Goal: Task Accomplishment & Management: Manage account settings

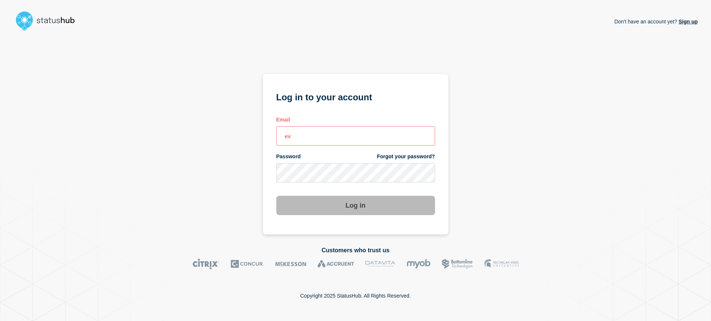
type input "e"
type input "[EMAIL_ADDRESS][DOMAIN_NAME]"
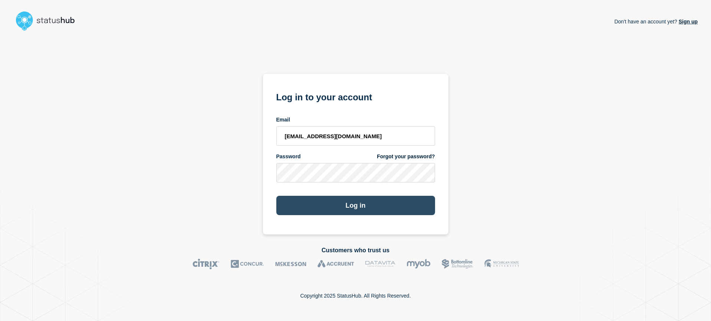
click at [352, 195] on button "Log in" at bounding box center [355, 204] width 159 height 19
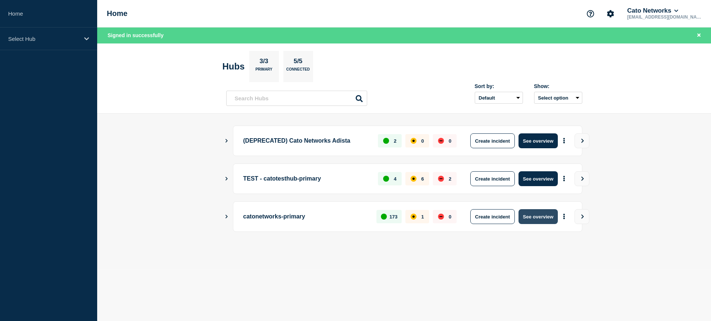
click at [542, 217] on button "See overview" at bounding box center [538, 216] width 39 height 15
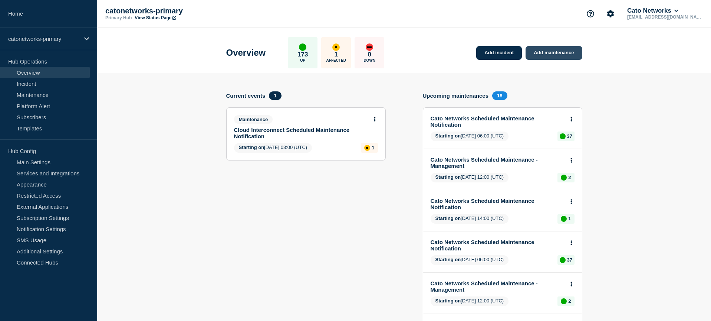
click at [571, 55] on link "Add maintenance" at bounding box center [554, 53] width 56 height 14
click at [546, 50] on link "Add maintenance" at bounding box center [554, 53] width 56 height 14
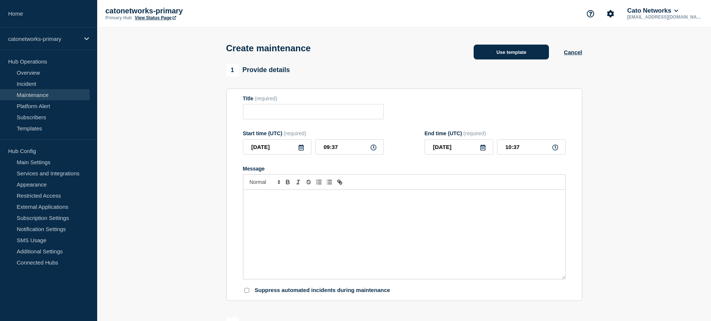
click at [516, 54] on button "Use template" at bounding box center [511, 52] width 75 height 15
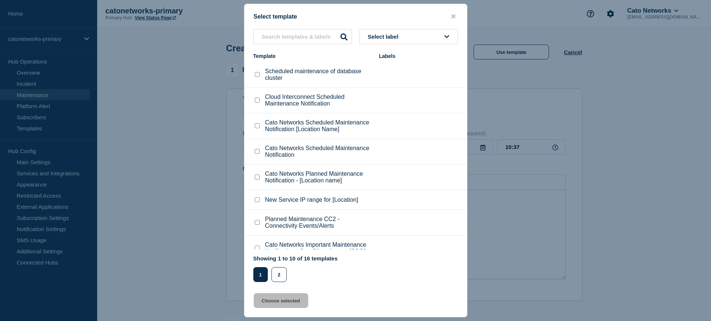
click at [394, 38] on span "Select label" at bounding box center [385, 36] width 34 height 6
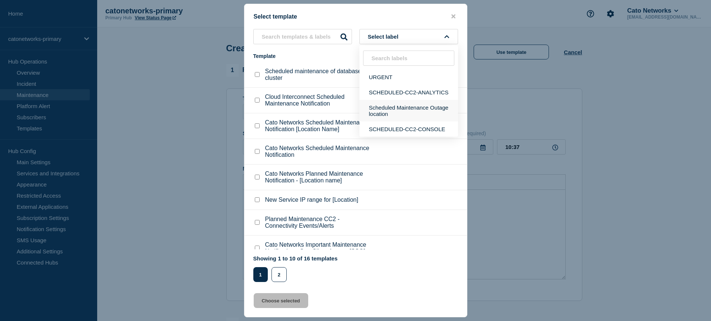
scroll to position [1, 0]
click at [397, 116] on button "Scheduled Maintenance Outage location" at bounding box center [408, 111] width 99 height 22
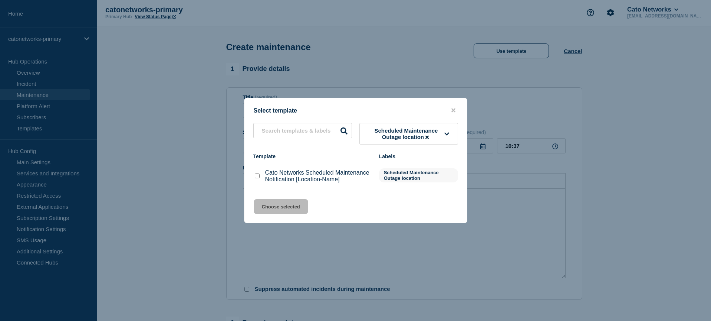
click at [256, 178] on checkbox"] "Cato Networks Scheduled Maintenance Notification [Location-Name] checkbox" at bounding box center [257, 175] width 5 height 5
checkbox checkbox"] "true"
click at [283, 214] on button "Choose selected" at bounding box center [281, 206] width 55 height 15
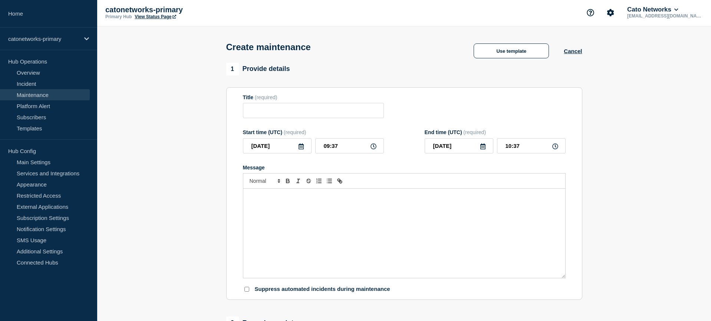
type input "Cato Networks Scheduled Maintenance Notification [Location-Name]"
checkbox input "false"
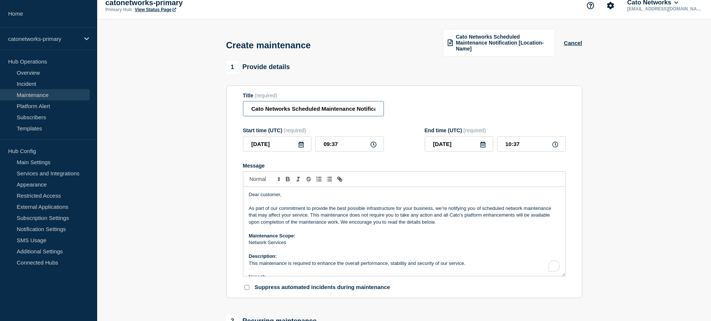
scroll to position [11, 0]
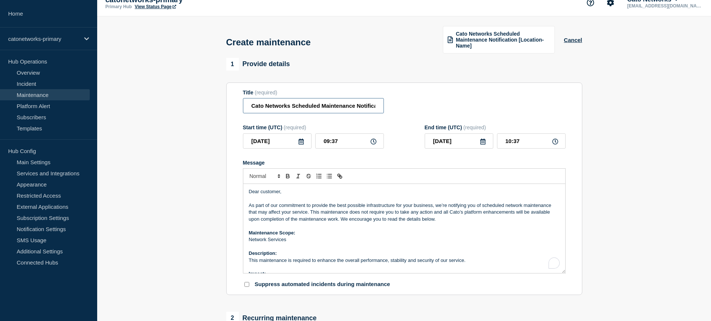
drag, startPoint x: 358, startPoint y: 113, endPoint x: 380, endPoint y: 112, distance: 22.3
click at [408, 114] on div "Title (required) Cato Networks Scheduled Maintenance Notification [Location-Nam…" at bounding box center [404, 101] width 323 height 24
drag, startPoint x: 366, startPoint y: 110, endPoint x: 406, endPoint y: 111, distance: 40.1
click at [406, 111] on div "Title (required) Cato Networks Scheduled Maintenance Notification [Location-Nam…" at bounding box center [404, 101] width 323 height 24
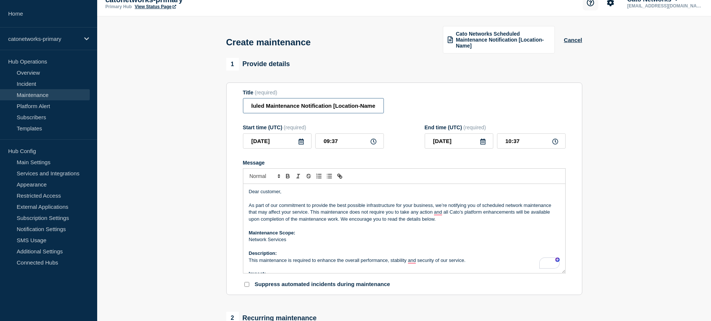
scroll to position [0, 0]
click at [361, 109] on input "Cato Networks Scheduled Maintenance Notification [Location-Name]" at bounding box center [313, 105] width 141 height 15
drag, startPoint x: 354, startPoint y: 111, endPoint x: 365, endPoint y: 111, distance: 10.8
click at [401, 113] on div "Title (required) Cato Networks Scheduled Maintenance Notification [Location-Nam…" at bounding box center [404, 101] width 323 height 24
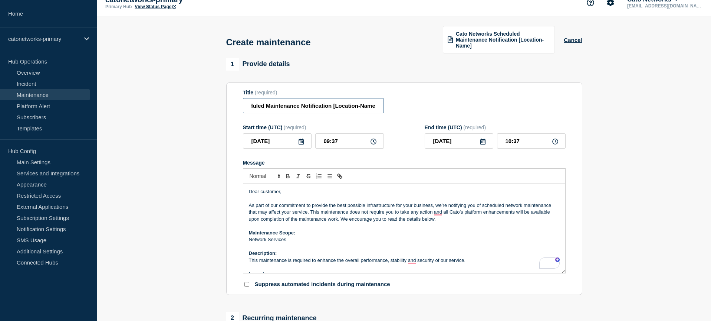
click at [341, 110] on input "Cato Networks Scheduled Maintenance Notification [Location-Name]" at bounding box center [313, 105] width 141 height 15
drag, startPoint x: 331, startPoint y: 110, endPoint x: 435, endPoint y: 115, distance: 104.4
click at [435, 114] on div "Title (required) Cato Networks Scheduled Maintenance Notification [Location-Nam…" at bounding box center [404, 101] width 323 height 24
type input "Cato Networks Scheduled Maintenance Notification"
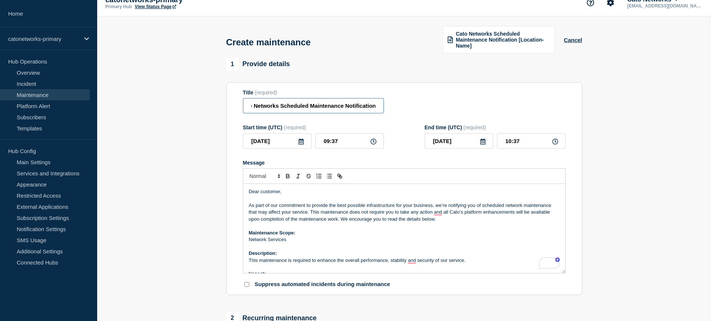
scroll to position [0, 0]
click at [301, 144] on icon at bounding box center [301, 141] width 5 height 6
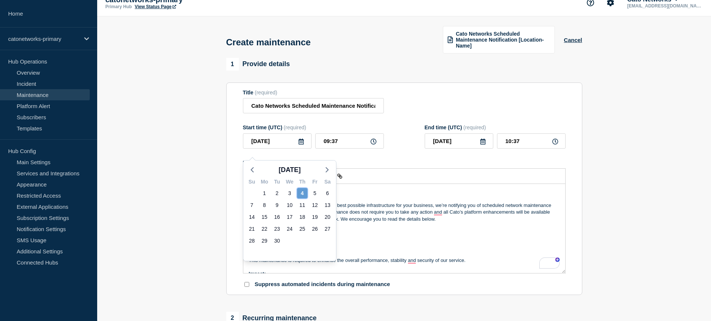
click at [300, 195] on div "4" at bounding box center [302, 193] width 10 height 10
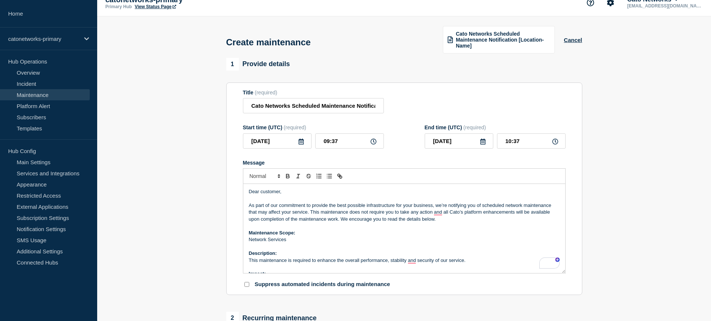
click at [397, 130] on div "Start time (UTC) (required) [DATE] 09:37 End time (UTC) (required) [DATE] 10:37" at bounding box center [404, 136] width 323 height 24
click at [374, 144] on icon at bounding box center [374, 141] width 6 height 6
click at [338, 146] on input "09:37" at bounding box center [349, 140] width 69 height 15
drag, startPoint x: 372, startPoint y: 148, endPoint x: 365, endPoint y: 148, distance: 7.4
click at [372, 144] on icon at bounding box center [374, 141] width 6 height 6
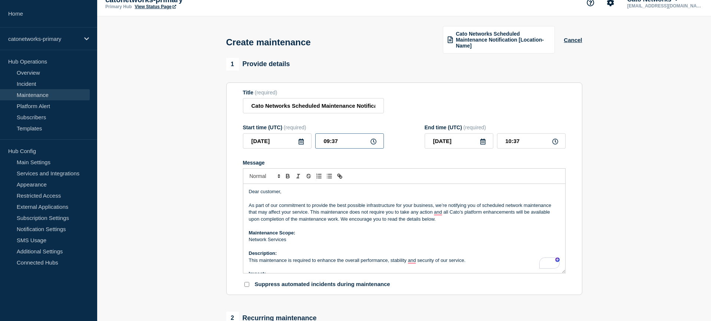
click at [332, 146] on input "09:37" at bounding box center [349, 140] width 69 height 15
click at [328, 148] on input "09:37" at bounding box center [349, 140] width 69 height 15
type input "16:37"
type input "17:37"
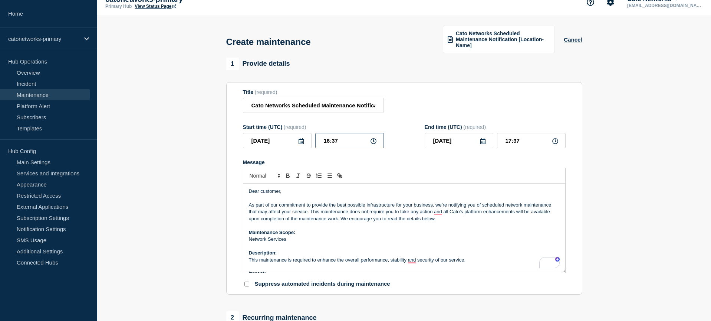
click at [346, 147] on input "16:37" at bounding box center [349, 140] width 69 height 15
type input "16:00"
click at [512, 147] on input "17:00" at bounding box center [531, 141] width 69 height 15
type input "18:00"
click at [574, 155] on section "Title (required) Cato Networks Scheduled Maintenance Notification Start time (U…" at bounding box center [404, 189] width 356 height 213
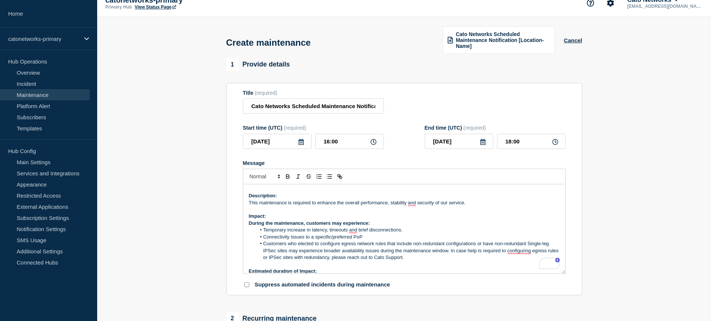
scroll to position [0, 0]
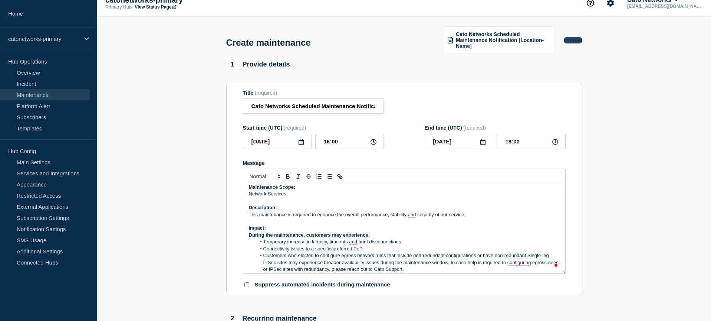
click at [568, 42] on button "Cancel" at bounding box center [573, 40] width 18 height 6
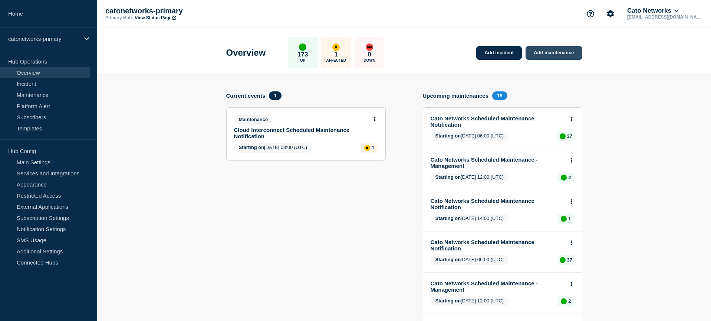
click at [566, 54] on link "Add maintenance" at bounding box center [554, 53] width 56 height 14
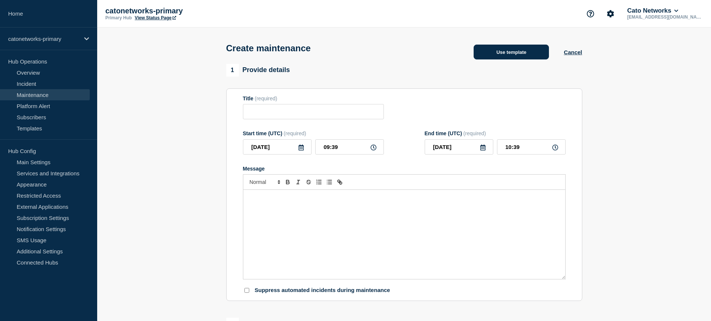
click at [523, 56] on button "Use template" at bounding box center [511, 52] width 75 height 15
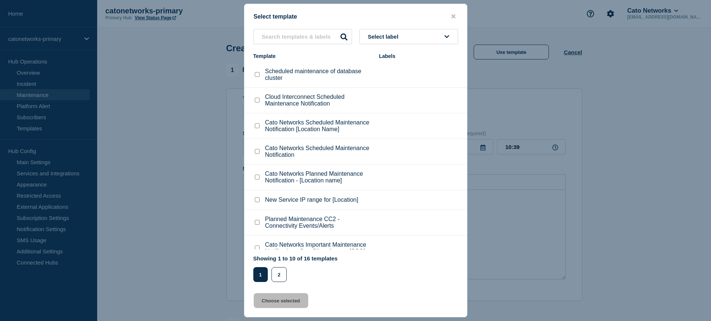
click at [388, 33] on span "Select label" at bounding box center [385, 36] width 34 height 6
type input "maint"
click at [391, 83] on button "Scheduled Maintenance Outage location" at bounding box center [408, 80] width 99 height 22
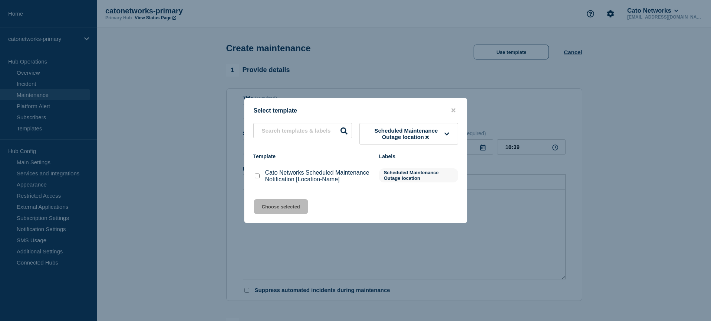
click at [256, 178] on checkbox"] "Cato Networks Scheduled Maintenance Notification [Location-Name] checkbox" at bounding box center [257, 175] width 5 height 5
checkbox checkbox"] "true"
click at [270, 212] on button "Choose selected" at bounding box center [281, 206] width 55 height 15
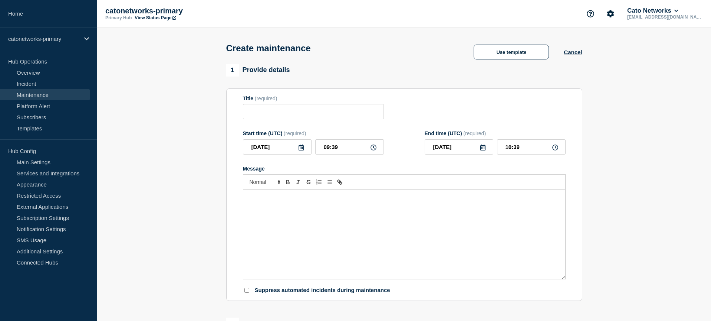
type input "Cato Networks Scheduled Maintenance Notification [Location-Name]"
checkbox input "false"
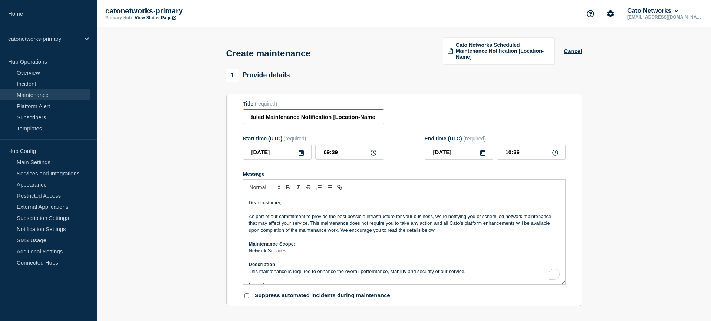
drag, startPoint x: 361, startPoint y: 120, endPoint x: 395, endPoint y: 124, distance: 34.7
click at [415, 122] on div "Title (required) Cato Networks Scheduled Maintenance Notification [Location-Nam…" at bounding box center [404, 113] width 323 height 24
click at [338, 122] on input "Cato Networks Scheduled Maintenance Notification [Location-Name]" at bounding box center [313, 116] width 141 height 15
drag, startPoint x: 331, startPoint y: 121, endPoint x: 448, endPoint y: 126, distance: 118.1
click at [448, 125] on div "Title (required) Cato Networks Scheduled Maintenance Notification [Location-Nam…" at bounding box center [404, 113] width 323 height 24
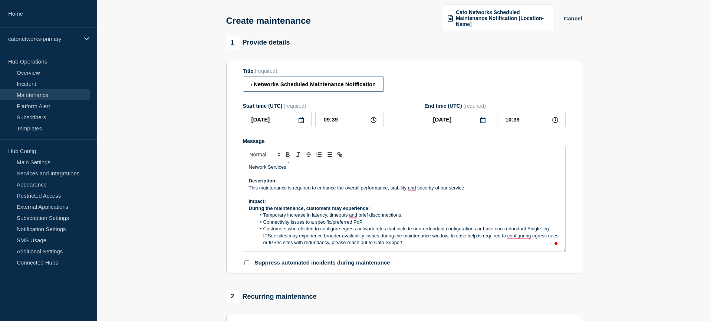
type input "Cato Networks Scheduled Maintenance Notification"
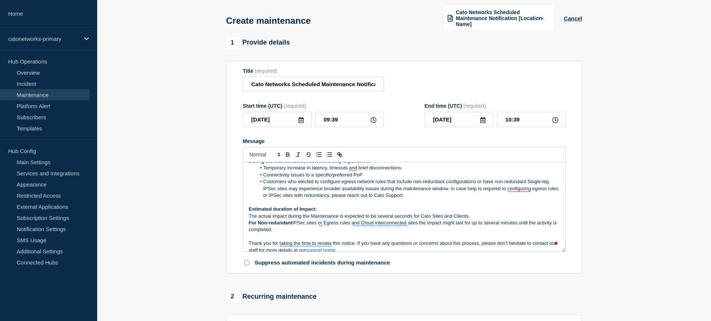
scroll to position [105, 0]
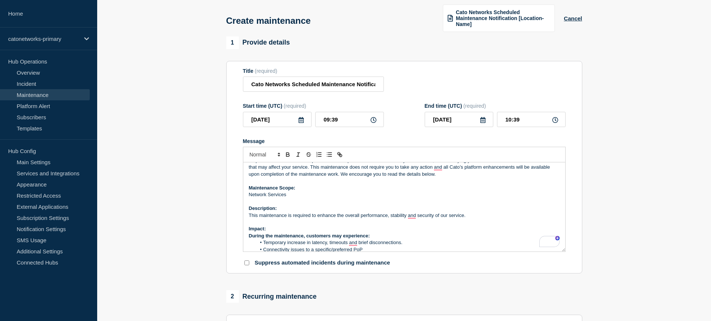
click at [271, 198] on p "Network Services" at bounding box center [404, 194] width 311 height 7
click at [292, 205] on p "To enrich screen reader interactions, please activate Accessibility in Grammarl…" at bounding box center [404, 201] width 311 height 7
click at [272, 198] on p "Network Services" at bounding box center [404, 194] width 311 height 7
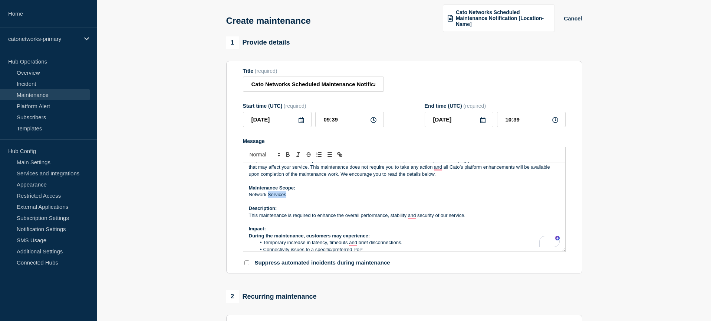
click at [272, 198] on p "Network Services" at bounding box center [404, 194] width 311 height 7
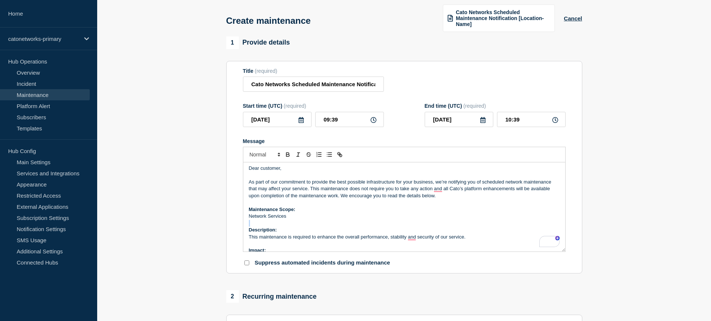
click at [293, 226] on p "To enrich screen reader interactions, please activate Accessibility in Grammarl…" at bounding box center [404, 223] width 311 height 7
drag, startPoint x: 293, startPoint y: 225, endPoint x: 233, endPoint y: 223, distance: 59.8
click at [233, 223] on section "Title (required) Cato Networks Scheduled Maintenance Notification Start time (U…" at bounding box center [404, 167] width 356 height 213
click at [275, 219] on p "Network Services" at bounding box center [404, 215] width 311 height 7
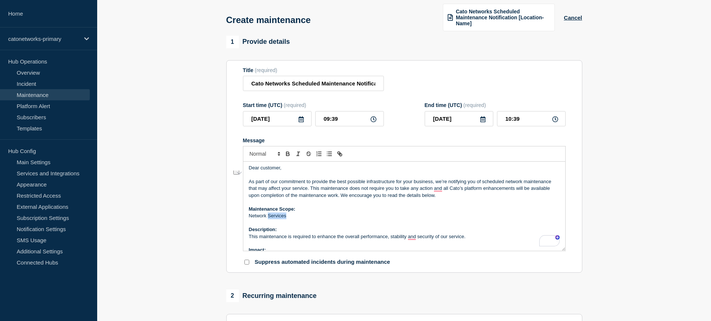
click at [275, 219] on p "Network Services" at bounding box center [404, 215] width 311 height 7
click at [302, 122] on icon at bounding box center [301, 119] width 6 height 6
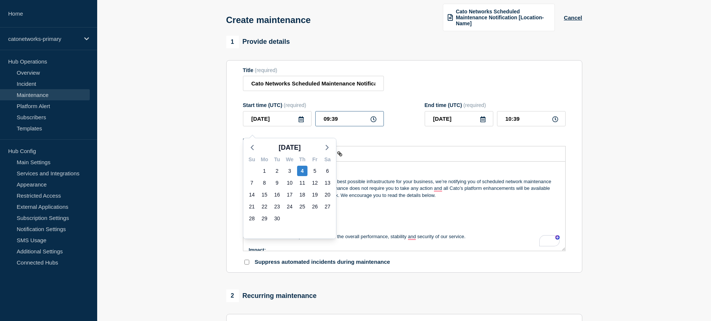
click at [344, 124] on input "09:39" at bounding box center [349, 118] width 69 height 15
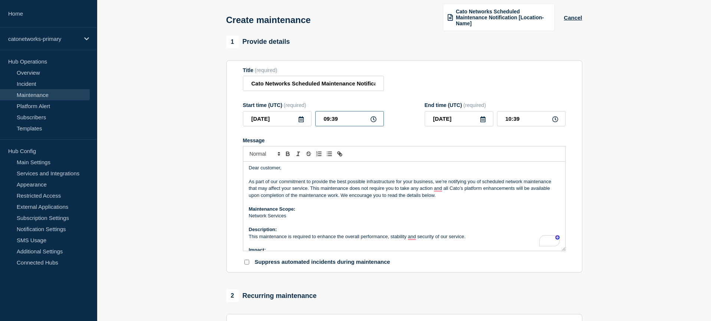
click at [330, 126] on input "09:39" at bounding box center [349, 118] width 69 height 15
type input "16:39"
type input "17:39"
click at [358, 126] on input "16:39" at bounding box center [349, 118] width 69 height 15
type input "16:00"
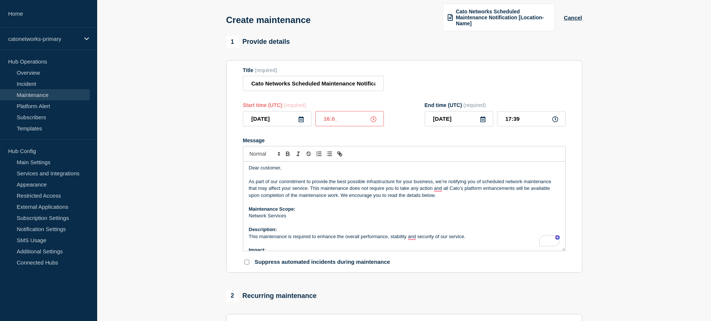
type input "17:00"
click at [581, 21] on button "Cancel" at bounding box center [573, 17] width 18 height 6
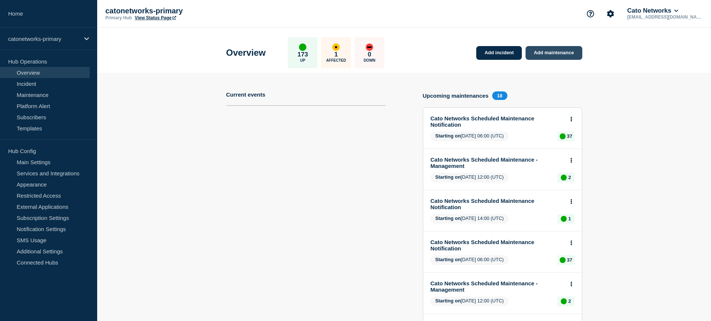
click at [561, 52] on link "Add maintenance" at bounding box center [554, 53] width 56 height 14
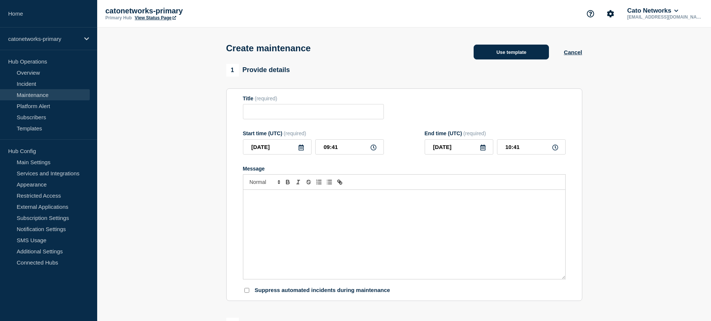
click at [521, 55] on button "Use template" at bounding box center [511, 52] width 75 height 15
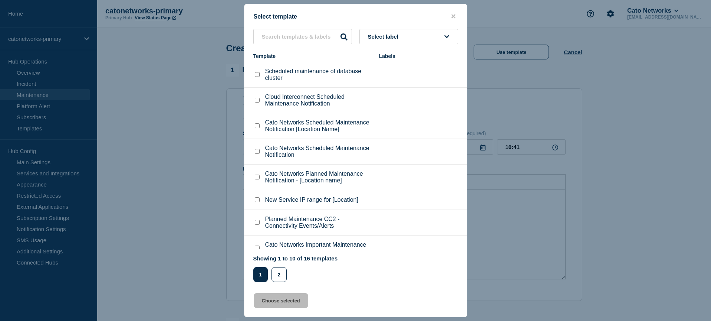
click at [394, 37] on span "Select label" at bounding box center [385, 36] width 34 height 6
type input "cat"
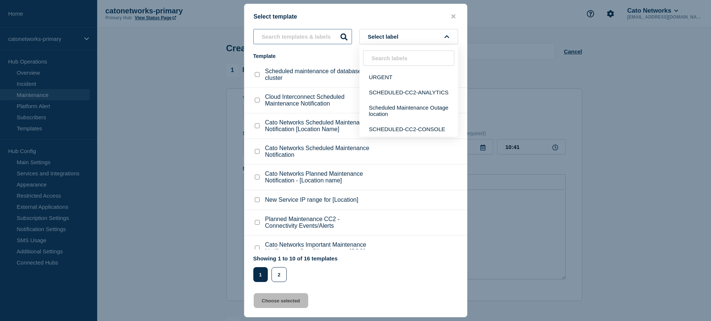
click at [316, 37] on input "text" at bounding box center [302, 36] width 99 height 15
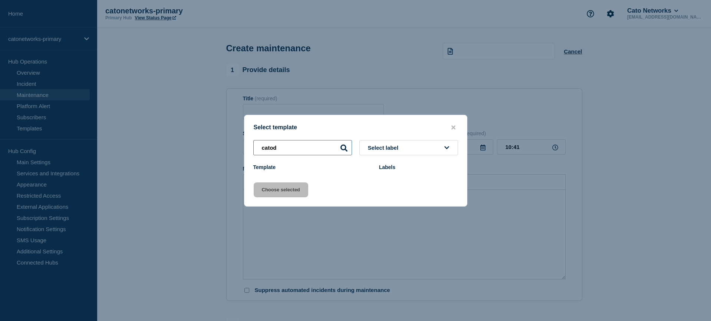
click at [319, 149] on input "catod" at bounding box center [302, 147] width 99 height 15
type input "deplo"
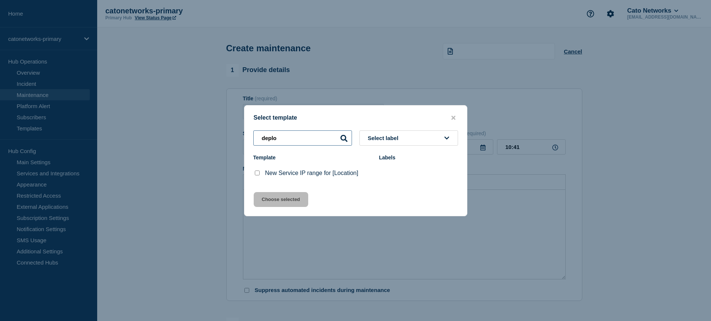
drag, startPoint x: 310, startPoint y: 139, endPoint x: 201, endPoint y: 128, distance: 109.7
click at [201, 128] on div "Select template deplo Select label Template Labels New Service IP range for [Lo…" at bounding box center [355, 160] width 711 height 321
click at [420, 134] on button "Select label" at bounding box center [408, 137] width 99 height 15
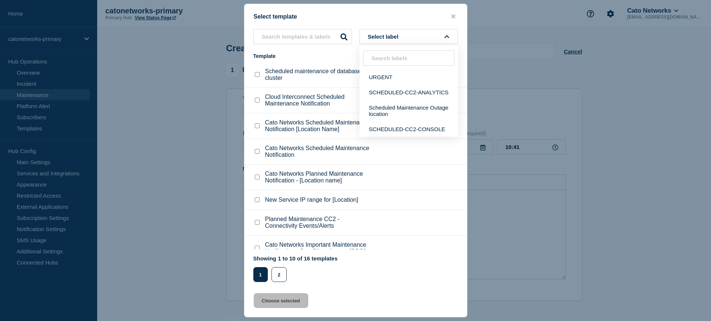
click at [408, 190] on li "Cato Networks Planned Maintenance Notification - [Location name]" at bounding box center [355, 177] width 223 height 26
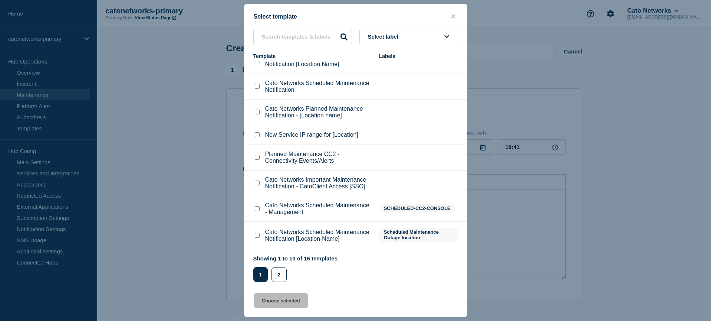
scroll to position [66, 0]
click at [257, 89] on input "Cato Networks Scheduled Maintenance Notification checkbox" at bounding box center [257, 86] width 5 height 5
checkbox input "true"
click at [281, 302] on button "Choose selected" at bounding box center [281, 300] width 55 height 15
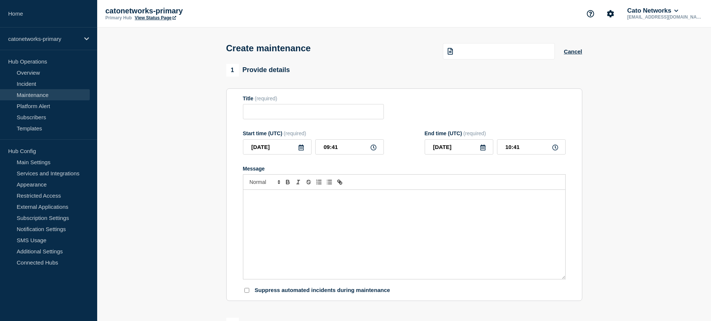
type input "Cato Networks Scheduled Maintenance Notification"
checkbox input "false"
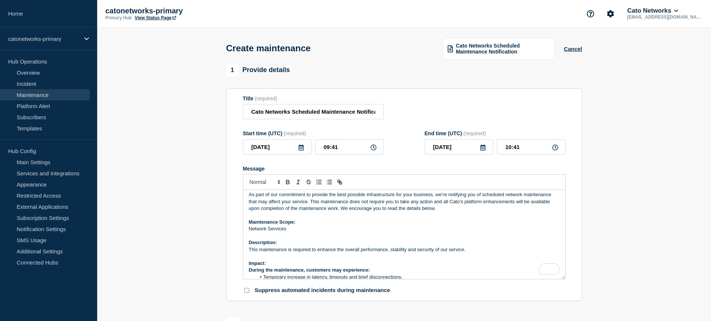
scroll to position [8, 0]
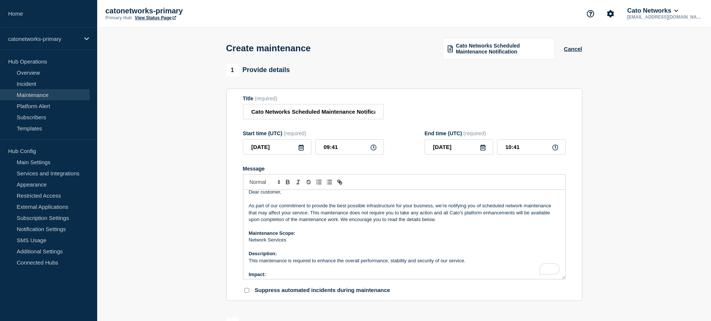
click at [260, 243] on p "Network Services" at bounding box center [404, 239] width 311 height 7
click at [576, 49] on button "Cancel" at bounding box center [573, 49] width 18 height 6
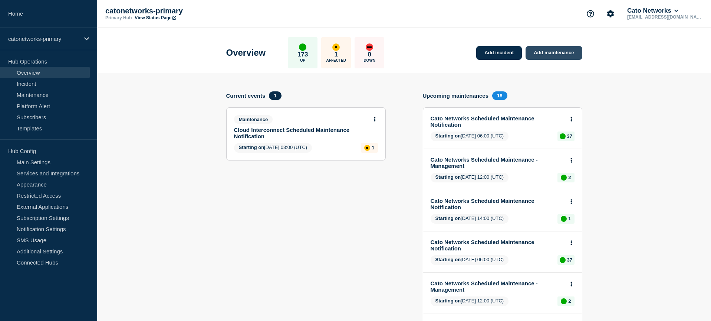
click at [550, 51] on link "Add maintenance" at bounding box center [554, 53] width 56 height 14
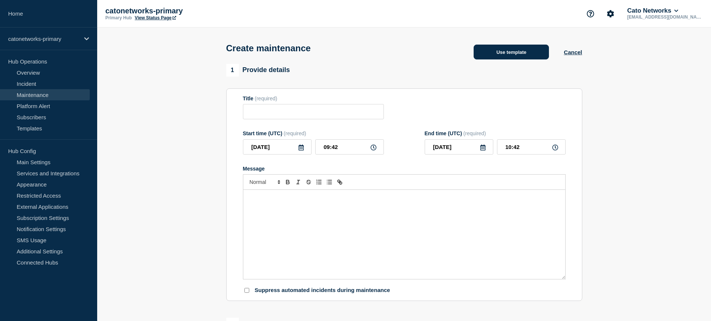
click at [492, 53] on button "Use template" at bounding box center [511, 52] width 75 height 15
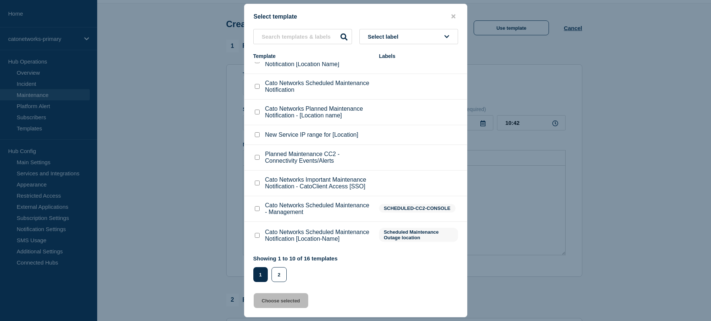
scroll to position [106, 0]
click at [280, 282] on button "2" at bounding box center [279, 274] width 15 height 15
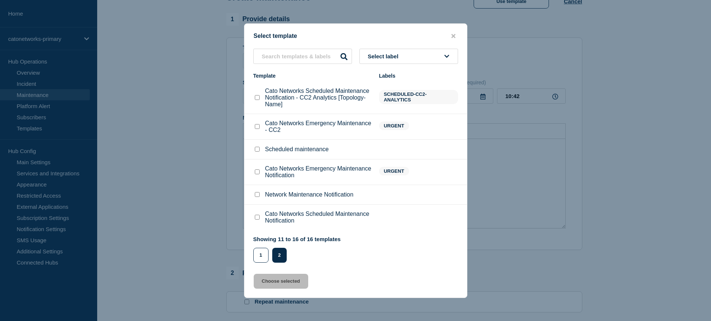
scroll to position [51, 0]
click at [257, 219] on input "Cato Networks Scheduled Maintenance Notification checkbox" at bounding box center [257, 216] width 5 height 5
checkbox input "true"
click at [283, 288] on button "Choose selected" at bounding box center [281, 280] width 55 height 15
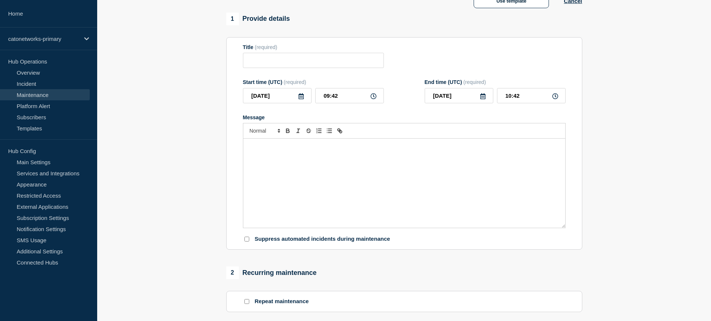
type input "Cato Networks Scheduled Maintenance Notification"
type input "11:42"
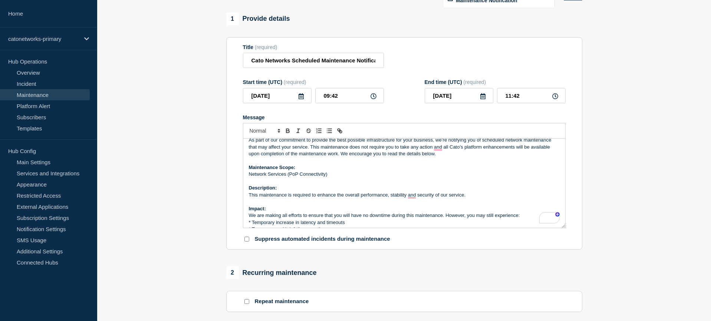
scroll to position [13, 0]
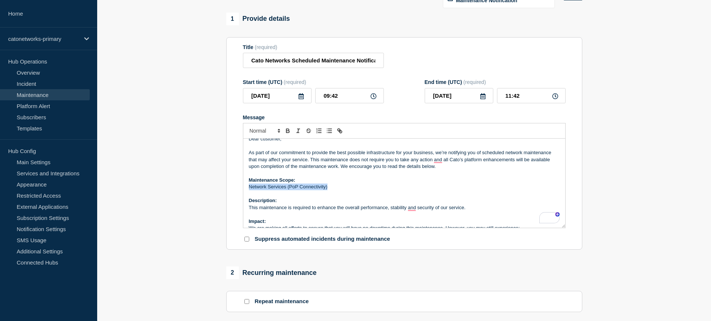
drag, startPoint x: 331, startPoint y: 195, endPoint x: 268, endPoint y: 191, distance: 62.8
click at [242, 191] on html "Home catonetworks-primary Hub Operations Overview Incident Maintenance Platform…" at bounding box center [355, 109] width 711 height 321
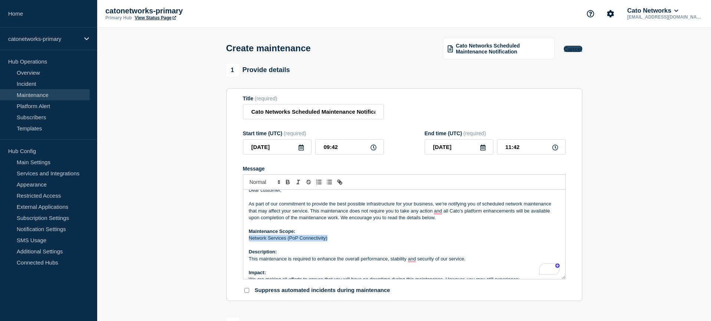
click at [571, 47] on button "Cancel" at bounding box center [573, 49] width 18 height 6
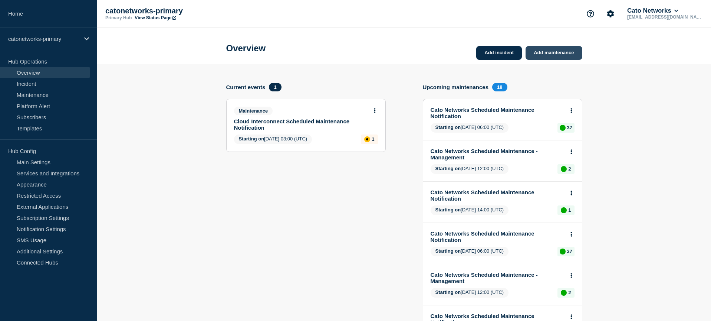
click at [549, 55] on link "Add maintenance" at bounding box center [554, 53] width 56 height 14
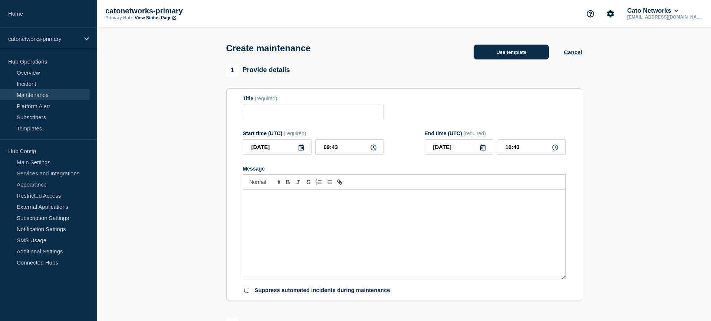
click at [520, 49] on button "Use template" at bounding box center [511, 52] width 75 height 15
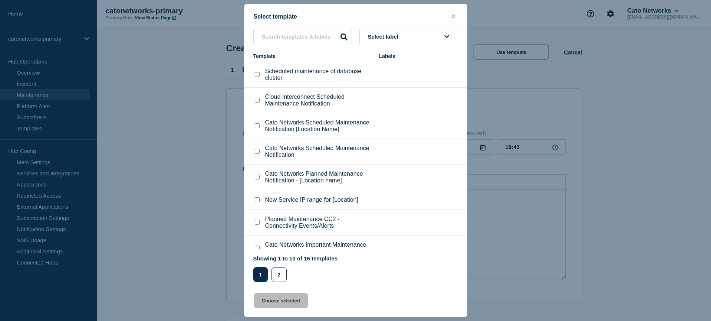
click at [402, 34] on button "Select label" at bounding box center [408, 36] width 99 height 15
click at [316, 52] on div "Select label URGENT SCHEDULED-CC2-ANALYTICS Scheduled Maintenance Outage locati…" at bounding box center [355, 155] width 223 height 253
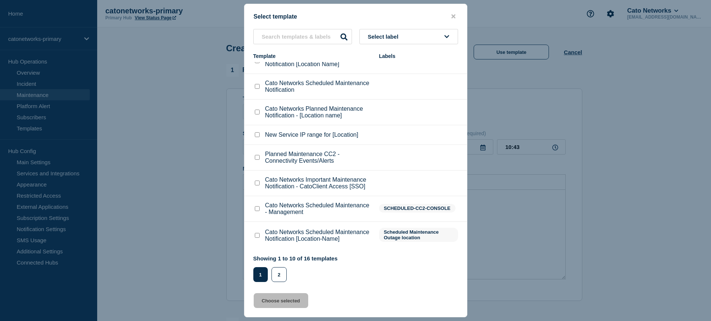
scroll to position [106, 0]
click at [277, 274] on button "2" at bounding box center [279, 274] width 15 height 15
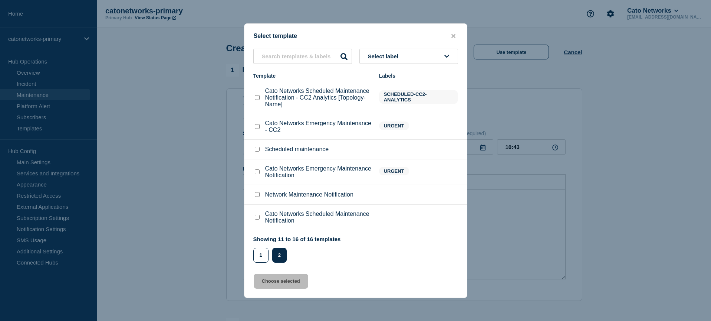
scroll to position [0, 0]
click at [257, 219] on input "Cato Networks Scheduled Maintenance Notification checkbox" at bounding box center [257, 216] width 5 height 5
checkbox input "true"
click at [284, 288] on button "Choose selected" at bounding box center [281, 280] width 55 height 15
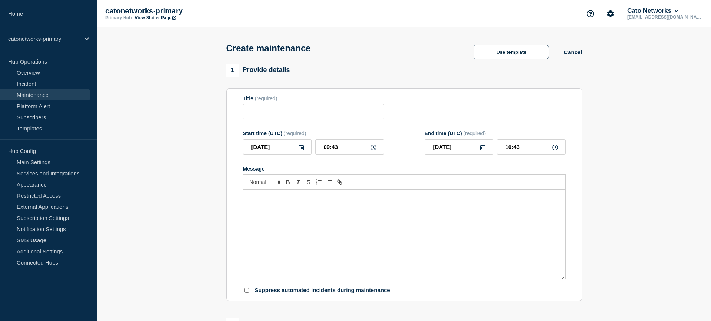
type input "Cato Networks Scheduled Maintenance Notification"
type input "11:43"
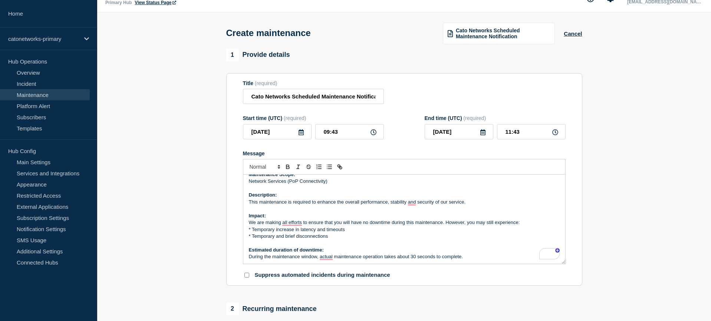
scroll to position [50, 0]
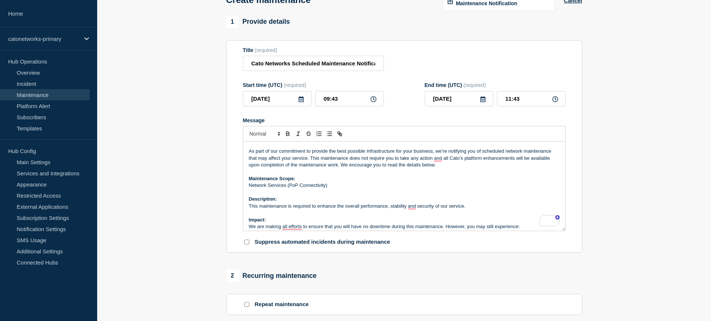
click at [302, 202] on p "Description:" at bounding box center [404, 198] width 311 height 7
drag, startPoint x: 332, startPoint y: 193, endPoint x: 245, endPoint y: 190, distance: 86.9
click at [245, 190] on html "Home catonetworks-primary Hub Operations Overview Incident Maintenance Platform…" at bounding box center [355, 112] width 711 height 321
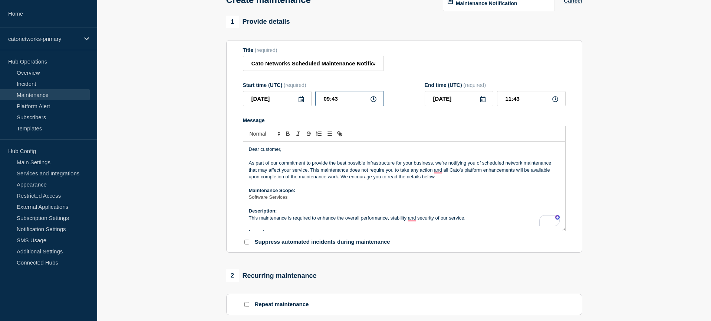
drag, startPoint x: 329, startPoint y: 104, endPoint x: 293, endPoint y: 101, distance: 36.8
click at [292, 101] on div "[DATE] 09:43" at bounding box center [313, 98] width 141 height 15
type input "16:43"
type input "18:43"
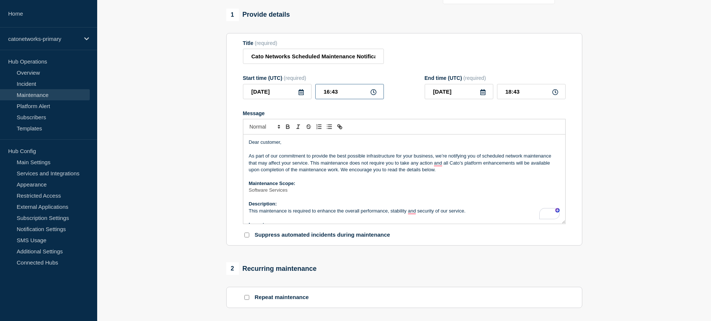
click at [335, 98] on input "16:43" at bounding box center [349, 91] width 69 height 15
drag, startPoint x: 335, startPoint y: 98, endPoint x: 345, endPoint y: 103, distance: 11.3
click at [335, 98] on input "16:43" at bounding box center [349, 91] width 69 height 15
type input "16:00"
type input "18:00"
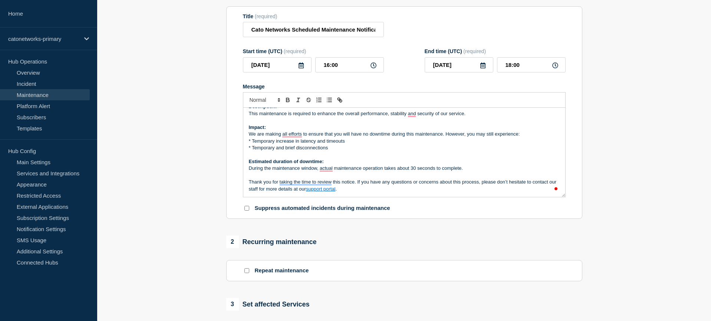
drag, startPoint x: 280, startPoint y: 177, endPoint x: 302, endPoint y: 176, distance: 21.9
click at [280, 171] on p "During the maintenance window, actual maintenance operation takes about 30 seco…" at bounding box center [404, 168] width 311 height 7
click at [363, 171] on p "During the maintenance window, actual maintenance operation takes about 30 seco…" at bounding box center [404, 168] width 311 height 7
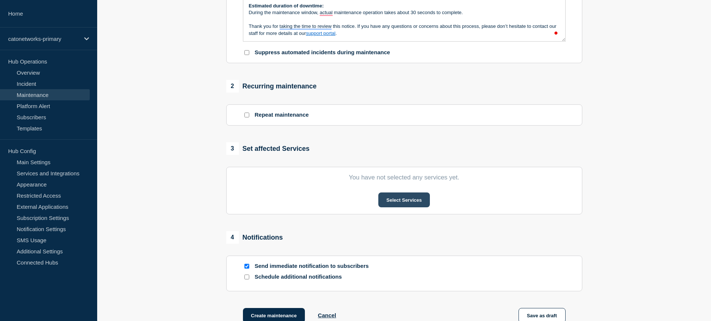
click at [403, 207] on button "Select Services" at bounding box center [404, 199] width 52 height 15
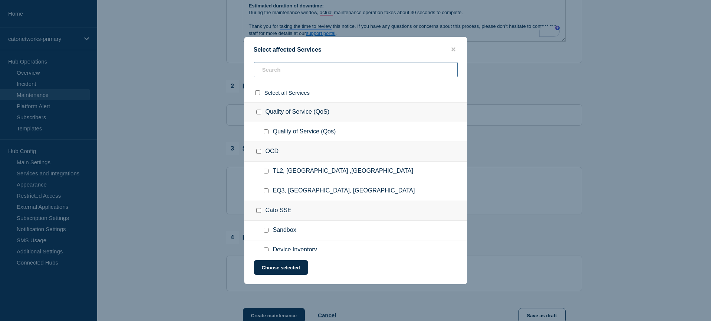
click at [290, 63] on input "text" at bounding box center [356, 69] width 204 height 15
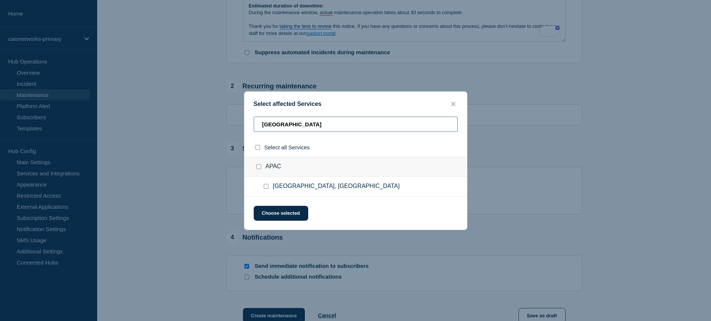
type input "[GEOGRAPHIC_DATA]"
click at [266, 188] on input "Seoul, Republic of Korea checkbox" at bounding box center [266, 186] width 5 height 5
checkbox input "true"
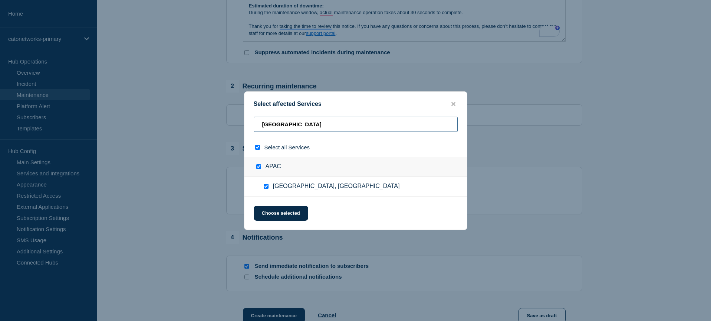
click at [294, 123] on input "[GEOGRAPHIC_DATA]" at bounding box center [356, 123] width 204 height 15
type input "h"
checkbox input "false"
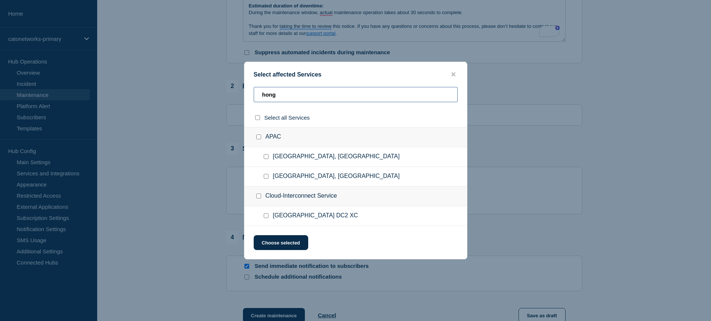
scroll to position [238, 0]
type input "hong"
click at [267, 157] on input "Hong Kong, China checkbox" at bounding box center [266, 156] width 5 height 5
checkbox input "true"
click at [301, 95] on input "hong" at bounding box center [356, 94] width 204 height 15
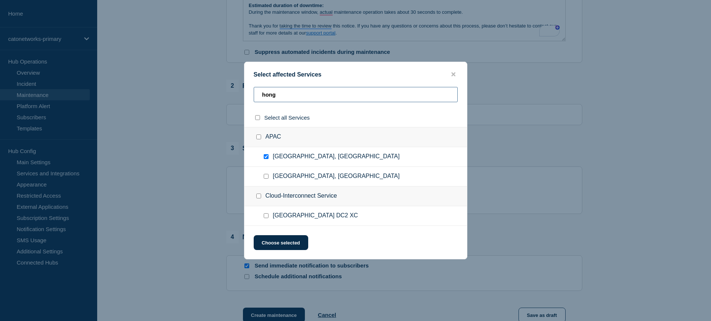
click at [301, 95] on input "hong" at bounding box center [356, 94] width 204 height 15
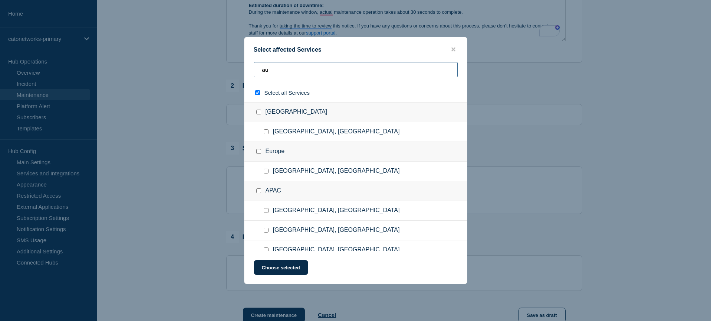
type input "auk"
checkbox input "true"
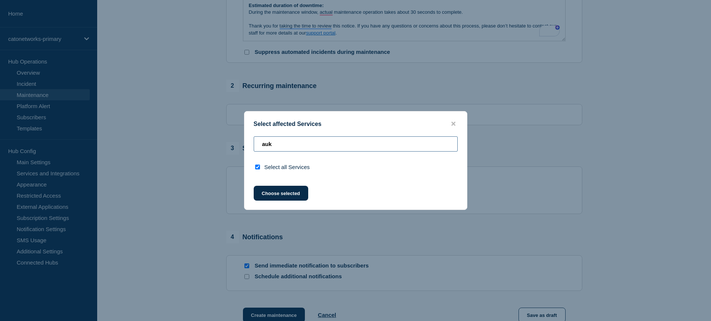
type input "au"
checkbox input "false"
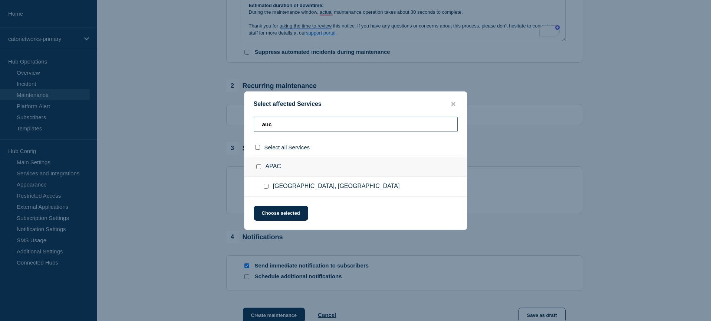
type input "auc"
click at [268, 185] on input "Auckland, New Zealand checkbox" at bounding box center [266, 186] width 5 height 5
checkbox input "true"
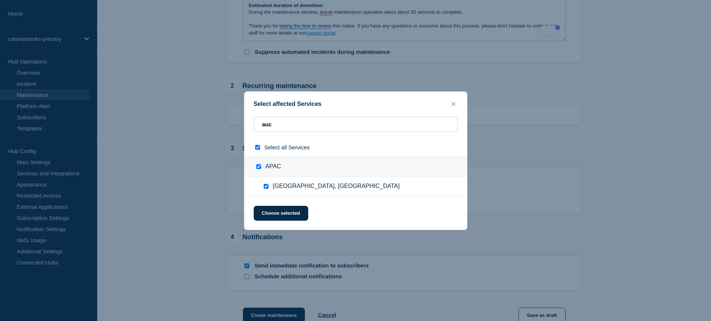
click at [341, 225] on div "Select affected Services auc Select all Services APAC [GEOGRAPHIC_DATA], [GEOGR…" at bounding box center [355, 160] width 223 height 138
click at [453, 102] on icon "close button" at bounding box center [453, 104] width 4 height 4
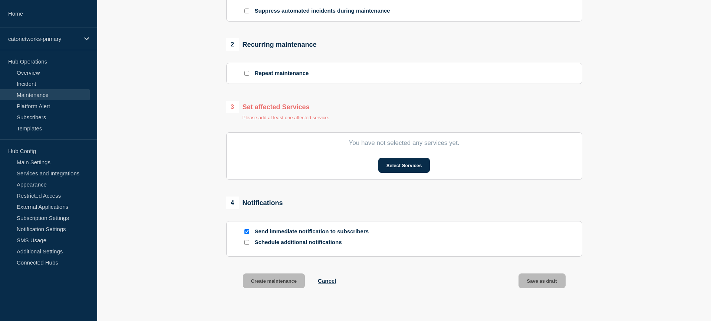
scroll to position [280, 0]
click at [273, 112] on div "3 Set affected Services" at bounding box center [277, 106] width 103 height 13
click at [403, 172] on button "Select Services" at bounding box center [404, 164] width 52 height 15
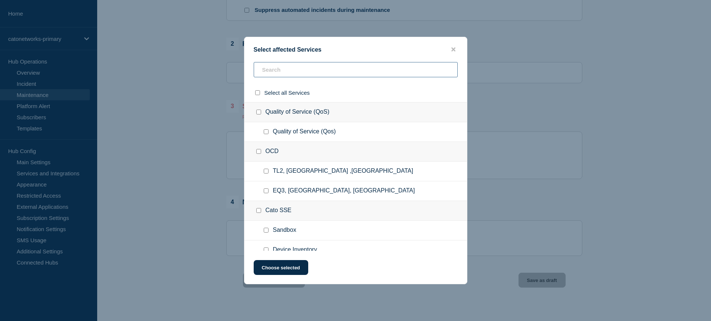
click at [281, 74] on input "text" at bounding box center [356, 69] width 204 height 15
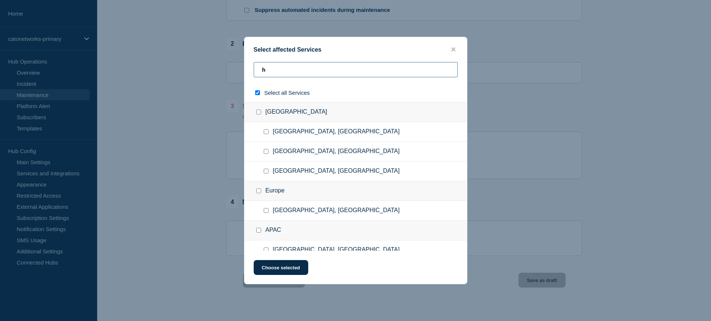
type input "hc"
checkbox input "true"
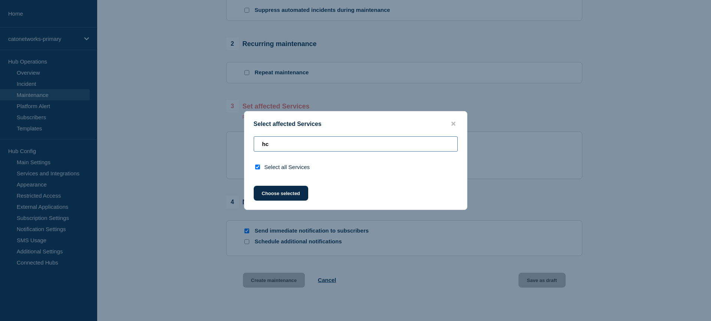
type input "h"
checkbox input "false"
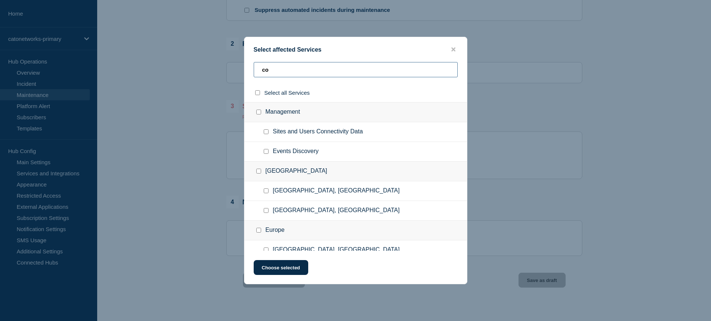
type input "c"
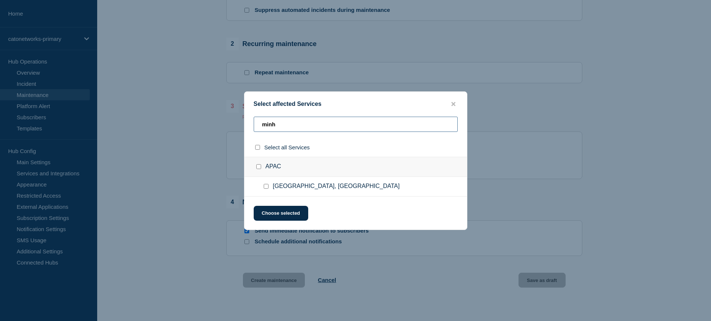
type input "minh"
click at [267, 187] on input "Ho Chi Minh City, Vietnam checkbox" at bounding box center [266, 186] width 5 height 5
checkbox input "true"
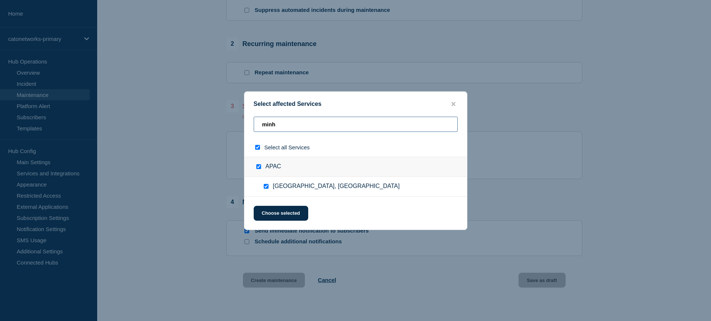
click at [264, 121] on input "minh" at bounding box center [356, 123] width 204 height 15
type input "j"
checkbox input "false"
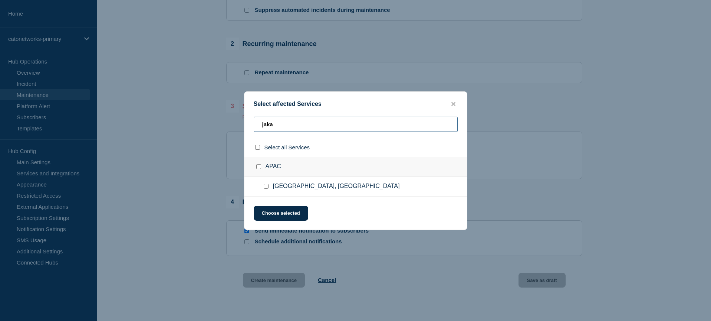
type input "jaka"
click at [267, 188] on input "Jakarta, Indonesia checkbox" at bounding box center [266, 186] width 5 height 5
checkbox input "true"
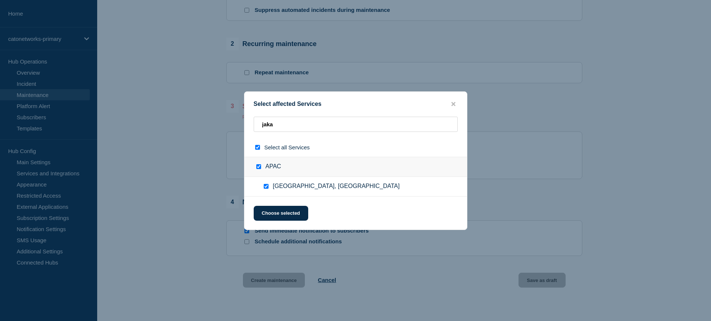
click at [574, 118] on div at bounding box center [355, 160] width 711 height 321
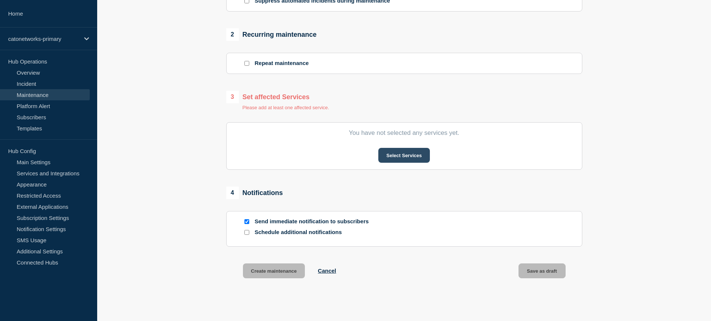
scroll to position [290, 0]
click at [401, 162] on button "Select Services" at bounding box center [404, 154] width 52 height 15
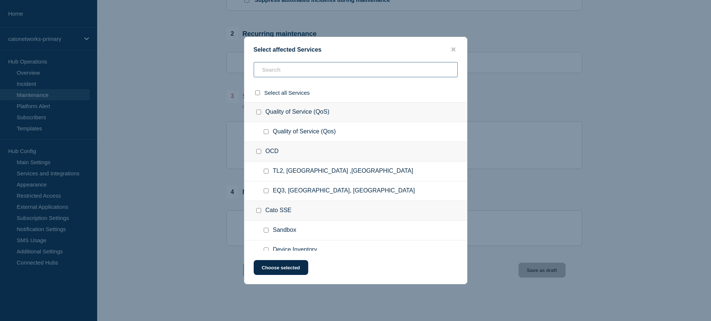
click at [300, 69] on input "text" at bounding box center [356, 69] width 204 height 15
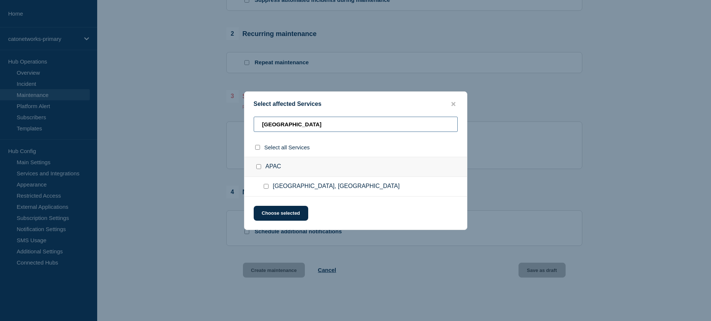
scroll to position [296, 0]
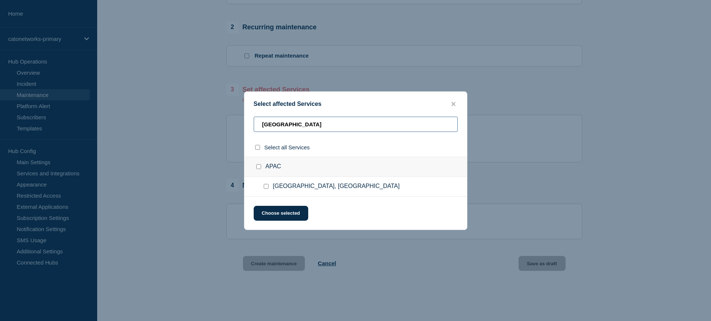
type input "[GEOGRAPHIC_DATA]"
click at [266, 188] on input "Seoul, Republic of Korea checkbox" at bounding box center [266, 186] width 5 height 5
checkbox input "true"
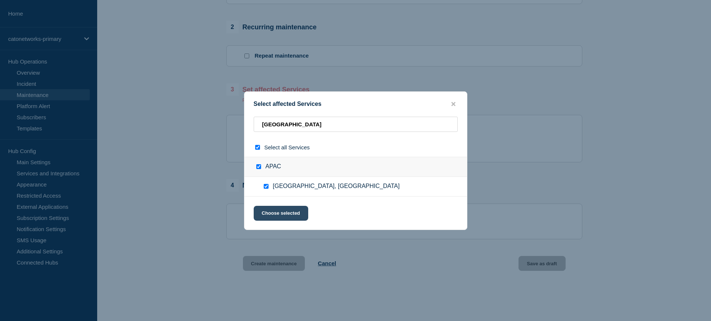
click at [278, 213] on button "Choose selected" at bounding box center [281, 213] width 55 height 15
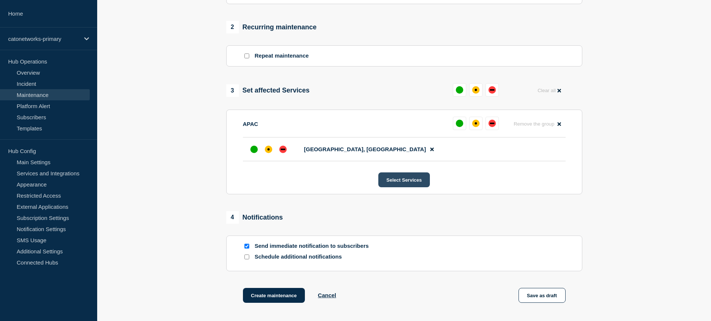
click at [407, 187] on button "Select Services" at bounding box center [404, 179] width 52 height 15
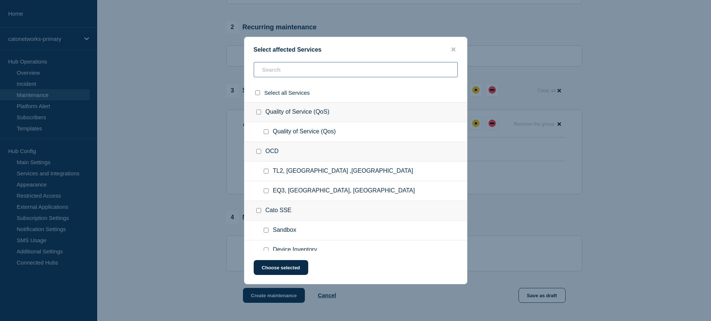
click at [282, 74] on input "text" at bounding box center [356, 69] width 204 height 15
type input "jj"
checkbox input "true"
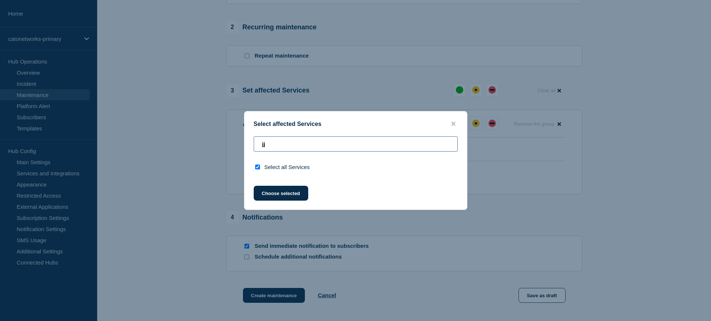
type input "j"
checkbox input "false"
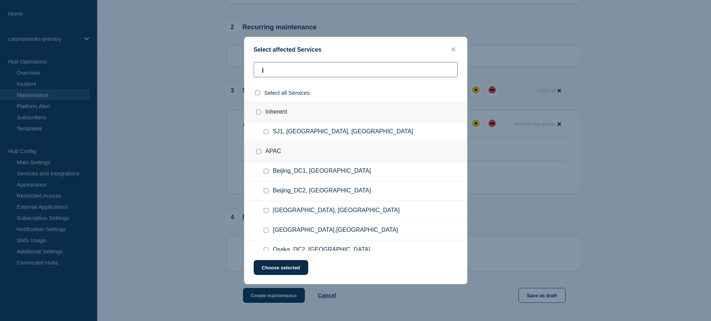
type input "jh"
checkbox input "true"
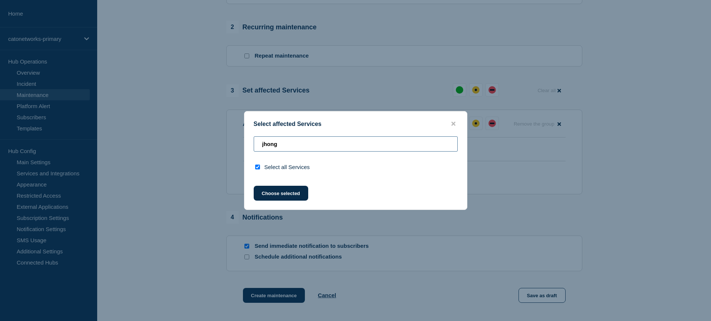
type input "h"
checkbox input "false"
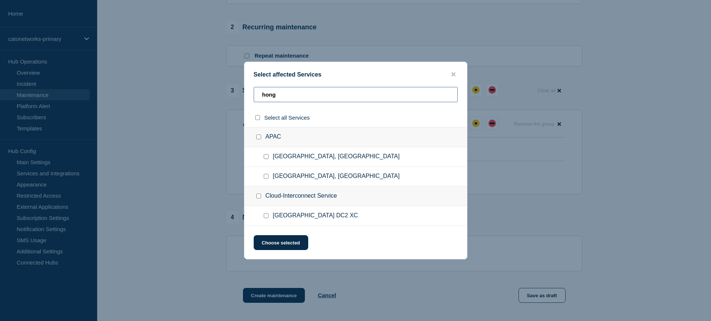
type input "hong"
click at [265, 157] on input "Hong Kong, China checkbox" at bounding box center [266, 156] width 5 height 5
checkbox input "true"
click at [293, 245] on button "Choose selected" at bounding box center [281, 242] width 55 height 15
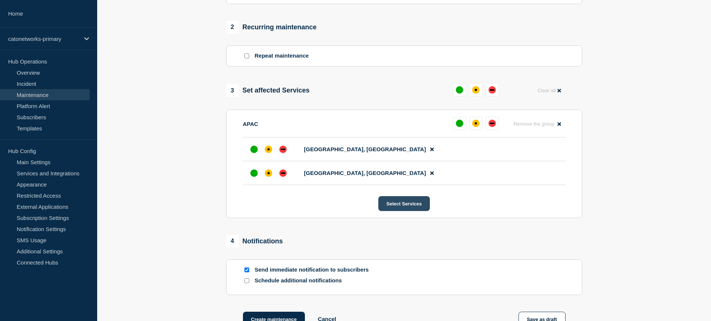
click at [395, 211] on button "Select Services" at bounding box center [404, 203] width 52 height 15
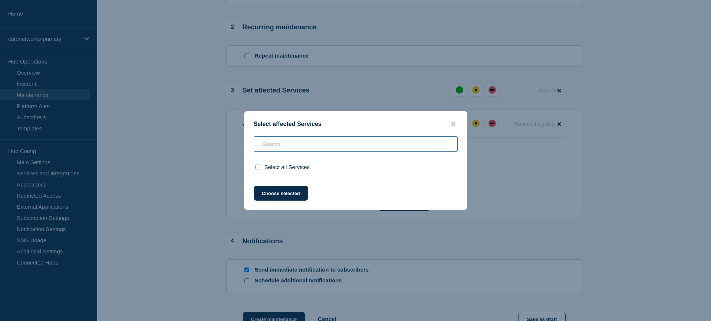
click at [285, 148] on div "Select all Services" at bounding box center [355, 156] width 223 height 40
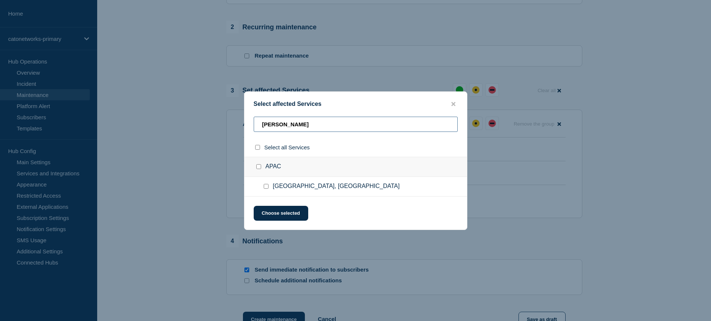
type input "[PERSON_NAME]"
drag, startPoint x: 284, startPoint y: 188, endPoint x: 283, endPoint y: 194, distance: 6.0
click at [284, 188] on span "[GEOGRAPHIC_DATA], [GEOGRAPHIC_DATA]" at bounding box center [336, 186] width 127 height 7
drag, startPoint x: 267, startPoint y: 188, endPoint x: 268, endPoint y: 193, distance: 4.9
click at [267, 188] on input "Auckland, New Zealand checkbox" at bounding box center [266, 186] width 5 height 5
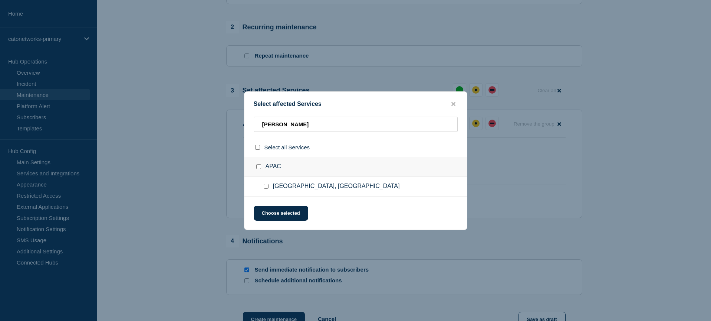
checkbox input "true"
click at [272, 215] on button "Choose selected" at bounding box center [281, 213] width 55 height 15
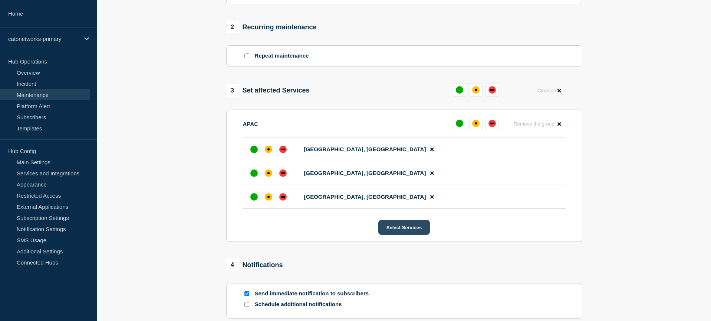
click at [407, 234] on button "Select Services" at bounding box center [404, 227] width 52 height 15
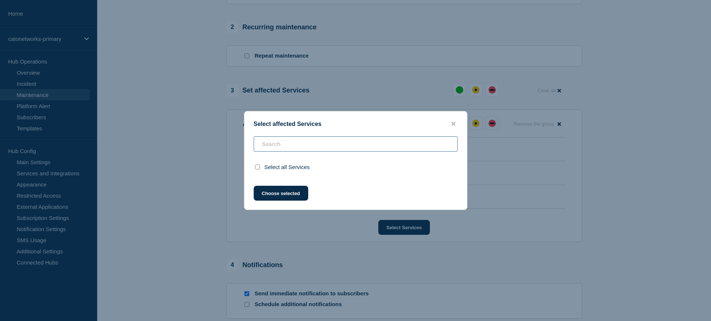
click at [288, 141] on input "text" at bounding box center [356, 143] width 204 height 15
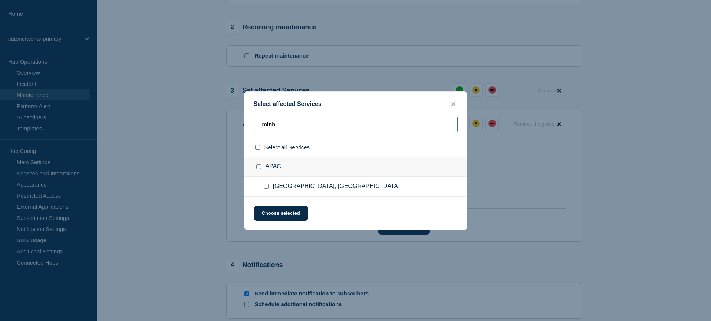
type input "minh"
click at [266, 185] on input "Ho Chi Minh City, Vietnam checkbox" at bounding box center [266, 186] width 5 height 5
checkbox input "true"
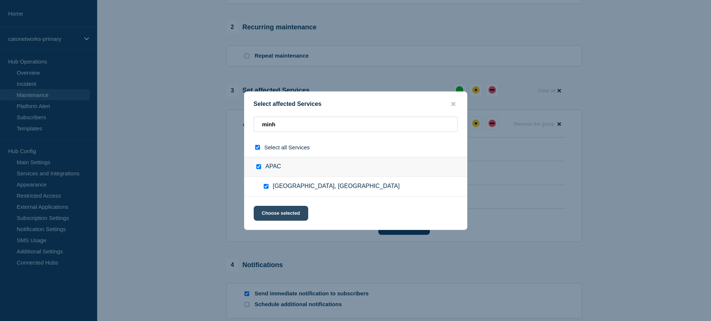
click at [271, 212] on button "Choose selected" at bounding box center [281, 213] width 55 height 15
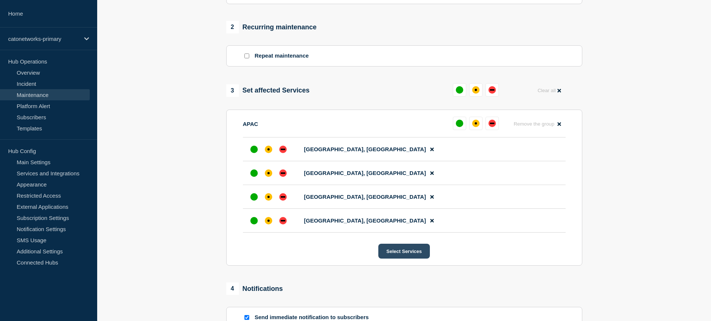
click at [411, 258] on button "Select Services" at bounding box center [404, 250] width 52 height 15
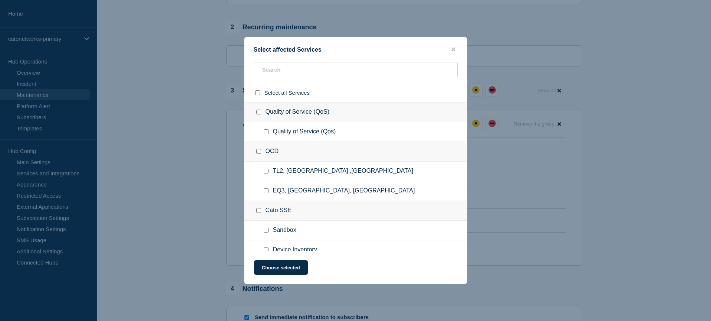
click at [327, 142] on ul "Quality of Service (Qos)" at bounding box center [355, 132] width 223 height 20
click at [280, 71] on input "text" at bounding box center [356, 69] width 204 height 15
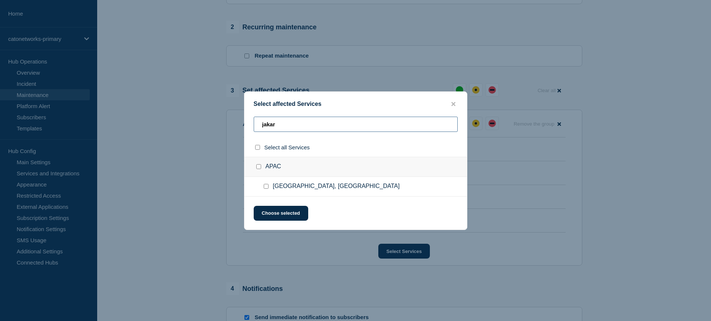
type input "jakar"
click at [266, 187] on input "Jakarta, Indonesia checkbox" at bounding box center [266, 186] width 5 height 5
checkbox input "true"
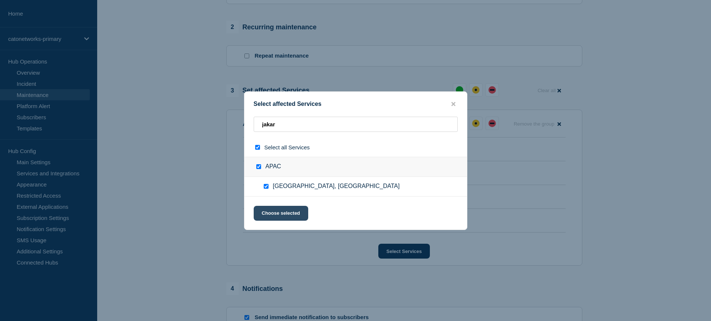
click at [280, 215] on button "Choose selected" at bounding box center [281, 213] width 55 height 15
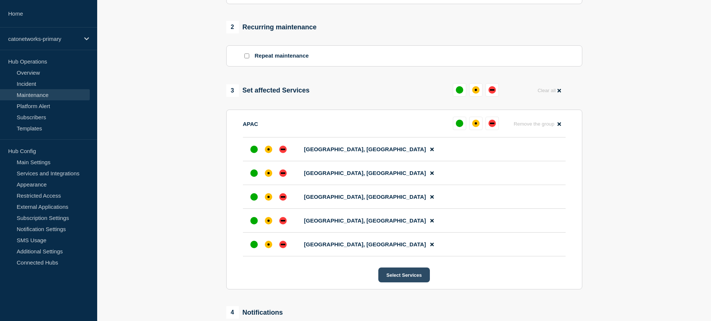
click at [408, 282] on button "Select Services" at bounding box center [404, 274] width 52 height 15
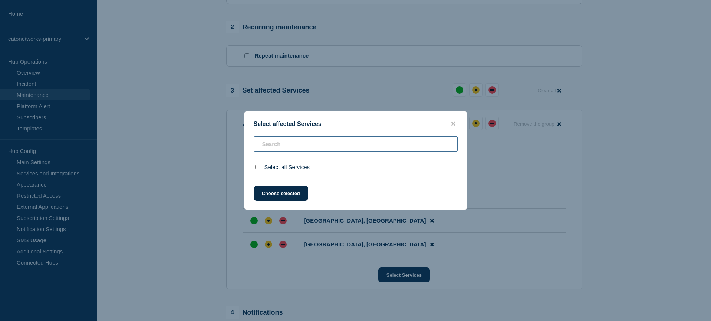
click at [306, 141] on input "text" at bounding box center [356, 143] width 204 height 15
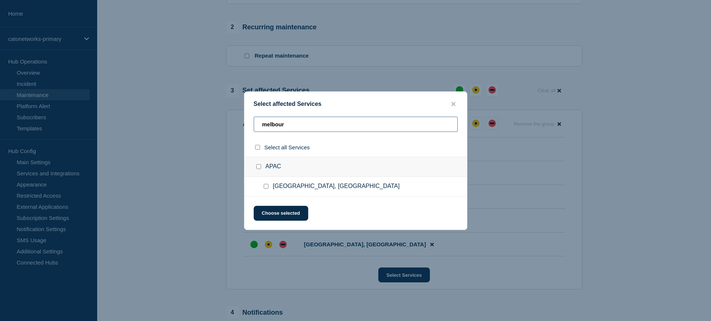
type input "melbour"
click at [265, 188] on input "Melbourne, Australia checkbox" at bounding box center [266, 186] width 5 height 5
checkbox input "true"
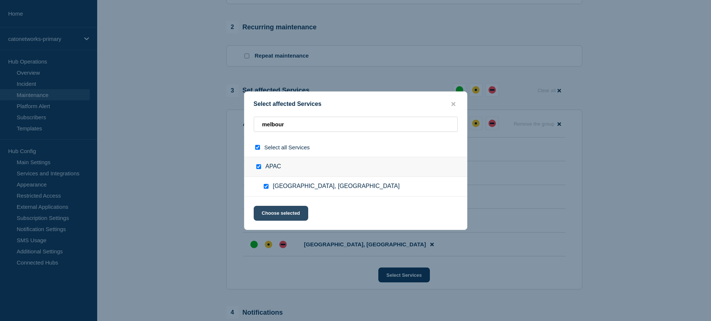
drag, startPoint x: 273, startPoint y: 212, endPoint x: 279, endPoint y: 213, distance: 5.6
click at [274, 212] on button "Choose selected" at bounding box center [281, 213] width 55 height 15
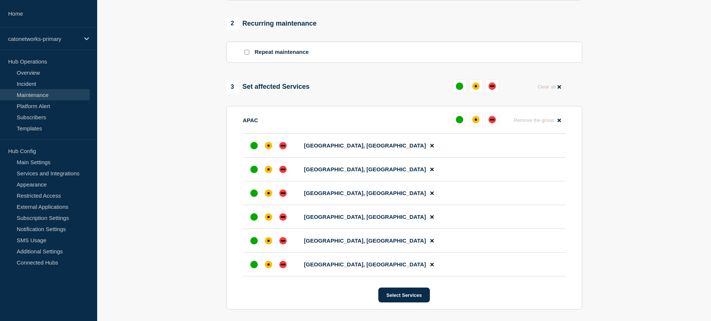
scroll to position [298, 0]
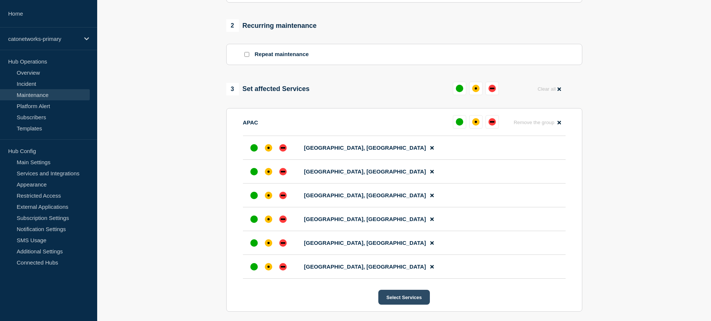
click at [398, 304] on button "Select Services" at bounding box center [404, 296] width 52 height 15
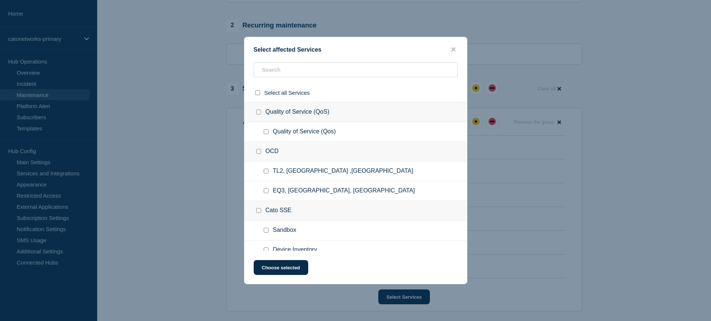
click at [309, 149] on div "OCD" at bounding box center [355, 152] width 223 height 20
click at [298, 73] on input "text" at bounding box center [356, 69] width 204 height 15
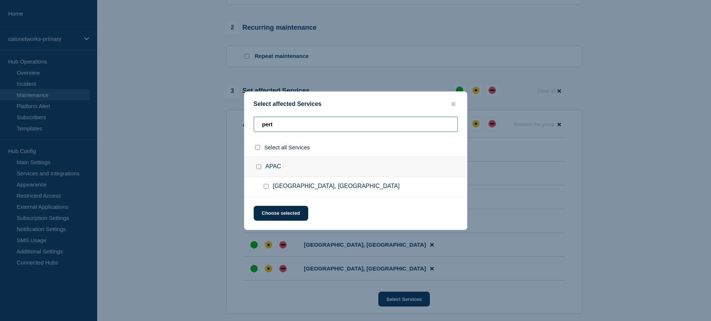
type input "pert"
click at [281, 187] on span "[GEOGRAPHIC_DATA], [GEOGRAPHIC_DATA]" at bounding box center [336, 186] width 127 height 7
click at [269, 189] on div at bounding box center [267, 186] width 11 height 7
drag, startPoint x: 265, startPoint y: 189, endPoint x: 269, endPoint y: 195, distance: 7.7
click at [265, 188] on input "Perth, Australia checkbox" at bounding box center [266, 186] width 5 height 5
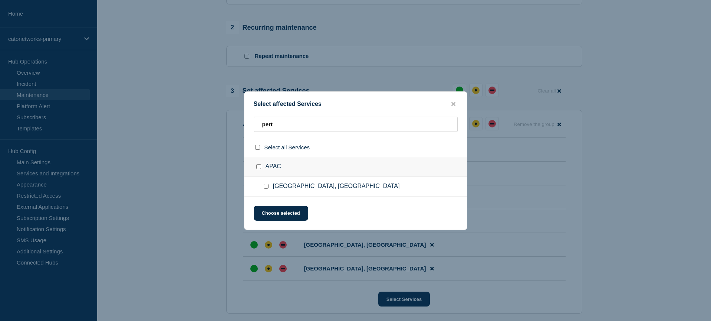
checkbox input "true"
drag, startPoint x: 276, startPoint y: 210, endPoint x: 286, endPoint y: 207, distance: 9.9
click at [276, 210] on button "Choose selected" at bounding box center [281, 213] width 55 height 15
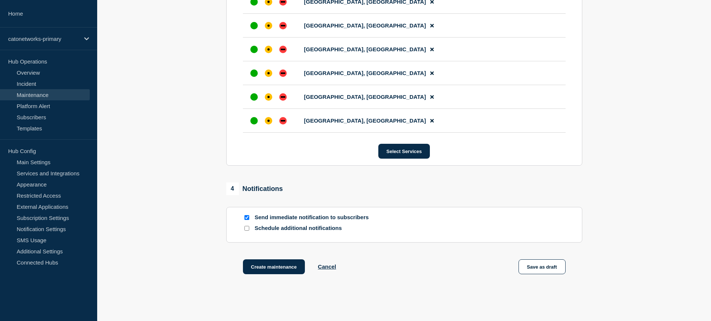
scroll to position [478, 0]
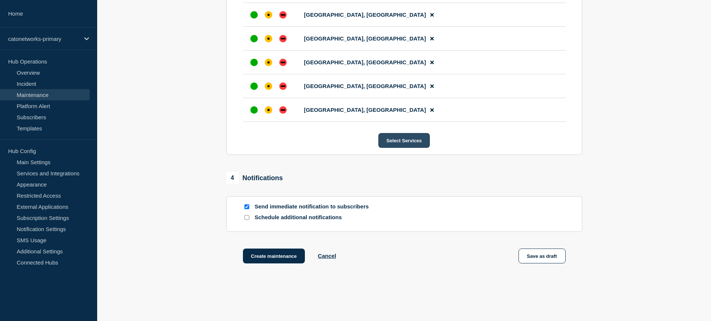
click at [405, 148] on button "Select Services" at bounding box center [404, 140] width 52 height 15
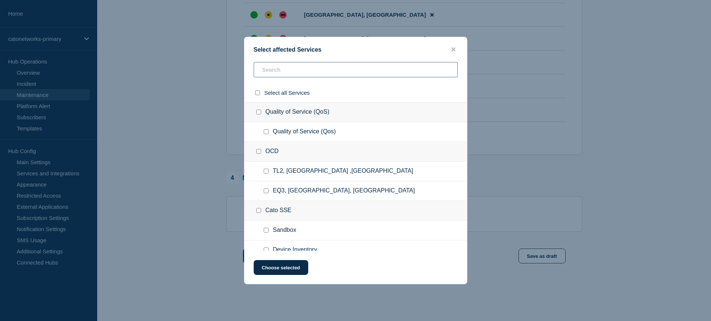
click at [296, 72] on input "text" at bounding box center [356, 69] width 204 height 15
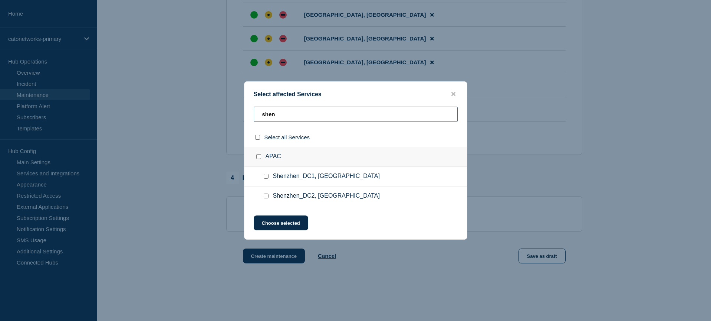
scroll to position [477, 0]
type input "shen"
click at [267, 177] on input "Shenzhen_DC1, China checkbox" at bounding box center [266, 176] width 5 height 5
checkbox input "true"
click at [287, 227] on button "Choose selected" at bounding box center [281, 222] width 55 height 15
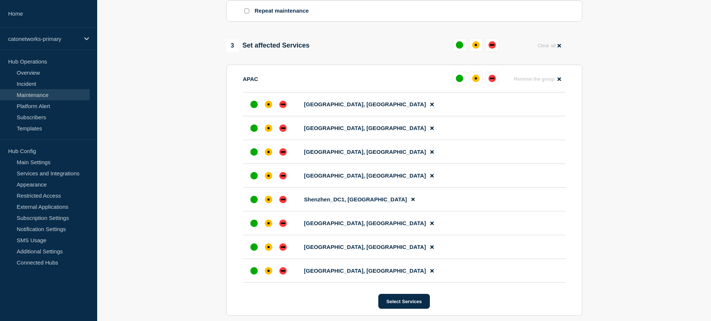
scroll to position [397, 0]
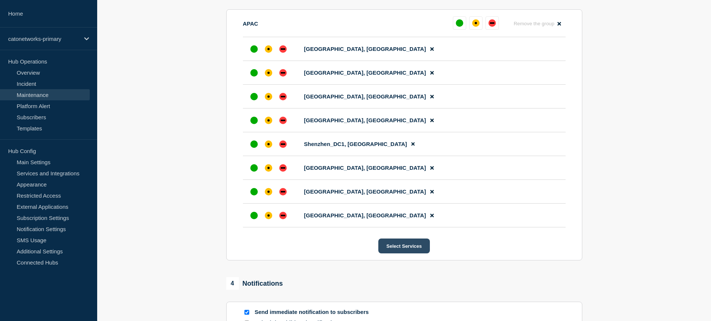
click at [400, 253] on button "Select Services" at bounding box center [404, 245] width 52 height 15
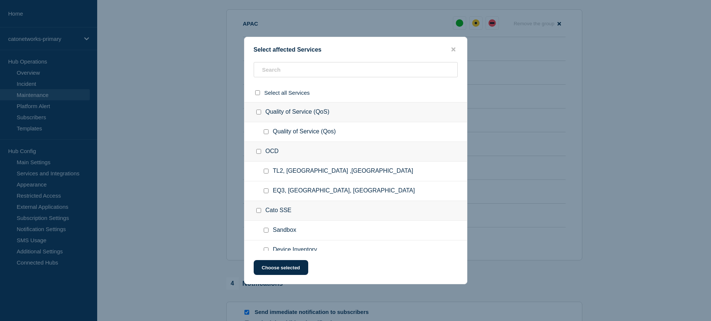
scroll to position [4, 0]
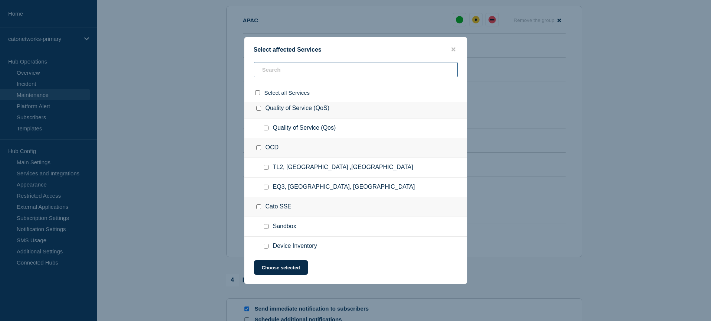
click at [298, 72] on input "text" at bounding box center [356, 69] width 204 height 15
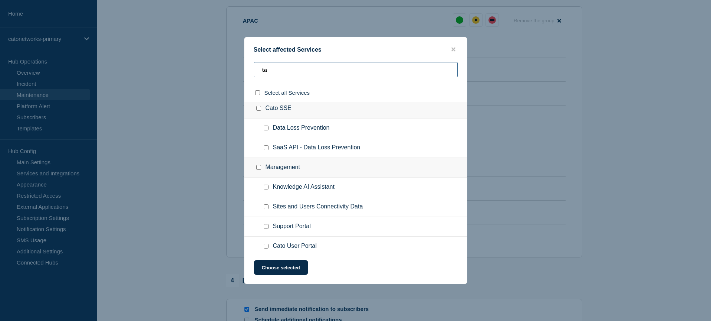
scroll to position [0, 0]
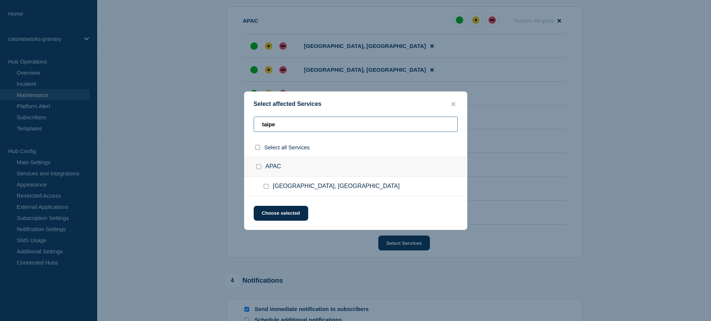
type input "taipe"
click at [264, 188] on input "Taipei, Taiwan checkbox" at bounding box center [266, 186] width 5 height 5
checkbox input "true"
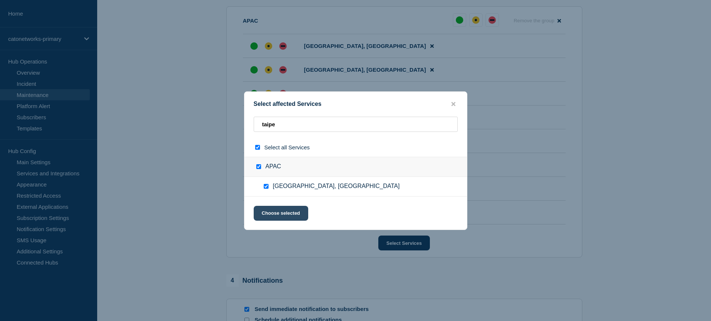
click at [273, 209] on button "Choose selected" at bounding box center [281, 213] width 55 height 15
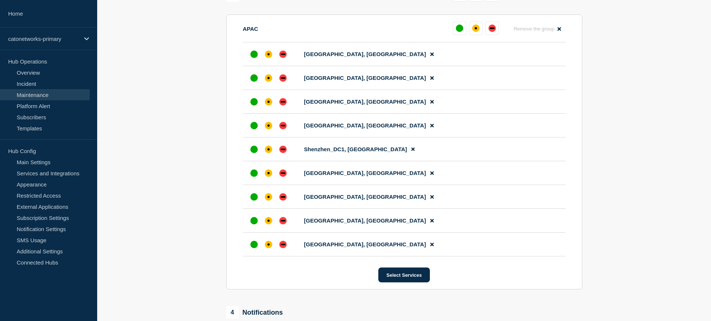
scroll to position [390, 0]
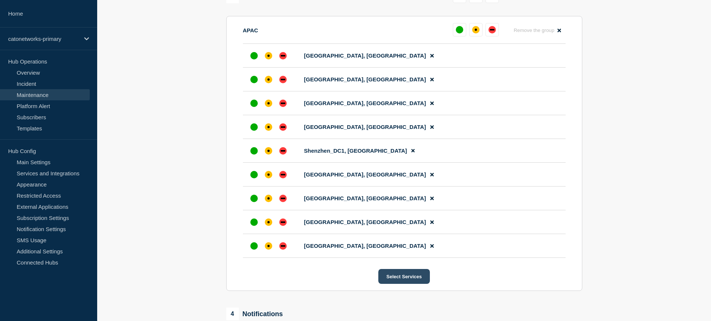
click at [399, 283] on button "Select Services" at bounding box center [404, 276] width 52 height 15
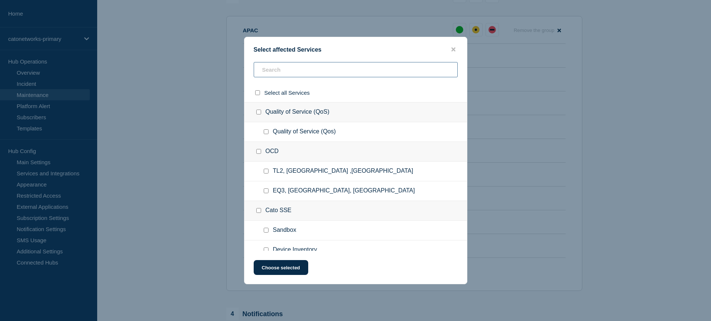
click at [314, 70] on input "text" at bounding box center [356, 69] width 204 height 15
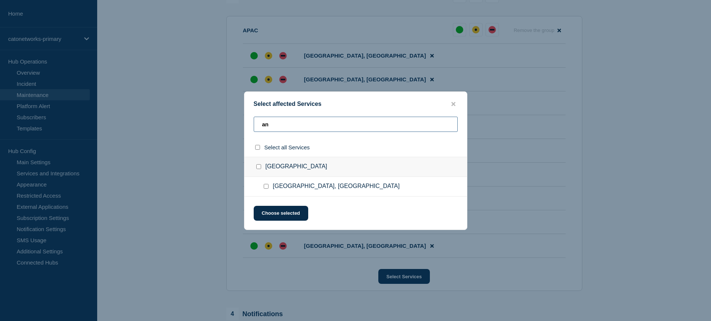
type input "a"
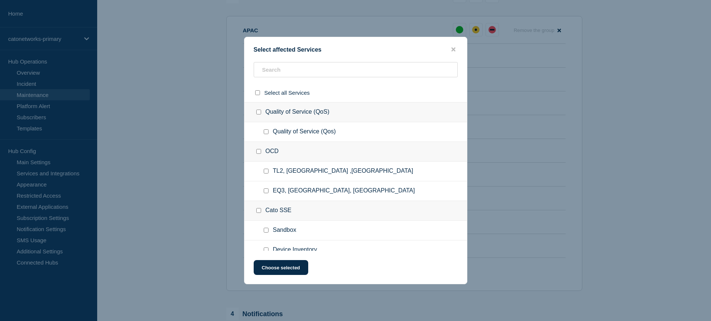
click at [646, 124] on div at bounding box center [355, 160] width 711 height 321
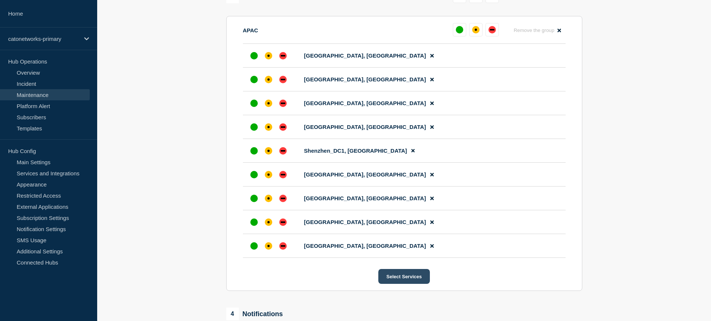
click at [395, 283] on button "Select Services" at bounding box center [404, 276] width 52 height 15
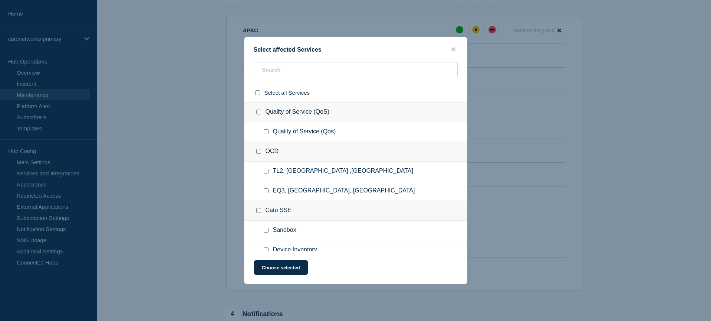
click at [302, 148] on div "OCD" at bounding box center [355, 152] width 223 height 20
click at [293, 69] on input "text" at bounding box center [356, 69] width 204 height 15
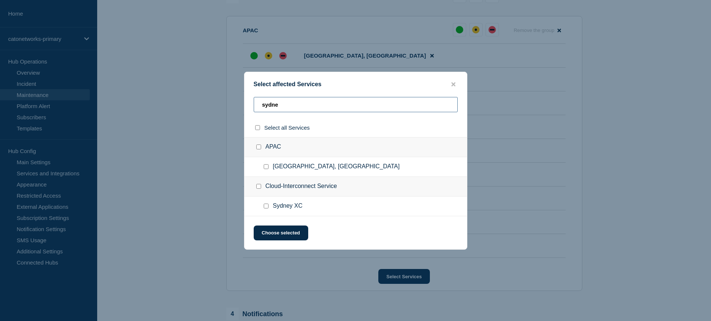
type input "sydne"
drag, startPoint x: 265, startPoint y: 166, endPoint x: 270, endPoint y: 167, distance: 4.8
click at [265, 166] on input "Sydney, Australia checkbox" at bounding box center [266, 166] width 5 height 5
checkbox input "true"
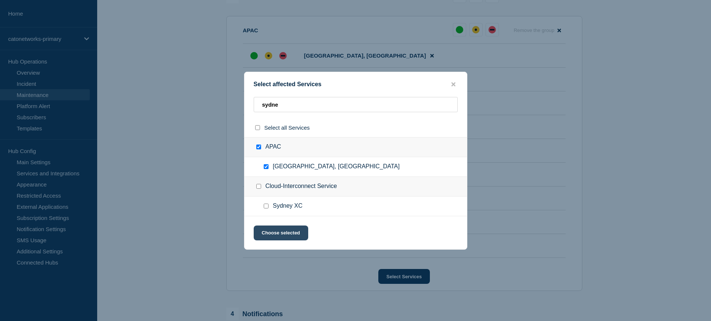
click at [276, 236] on button "Choose selected" at bounding box center [281, 232] width 55 height 15
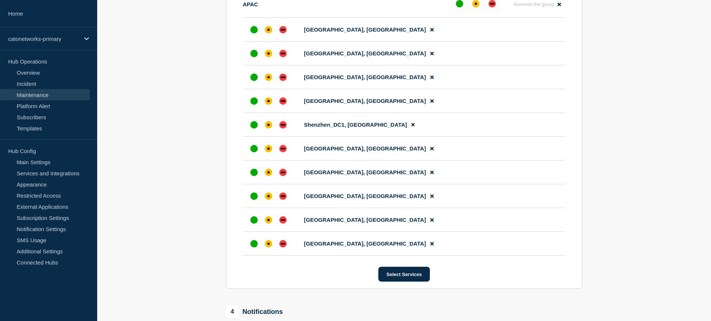
scroll to position [418, 0]
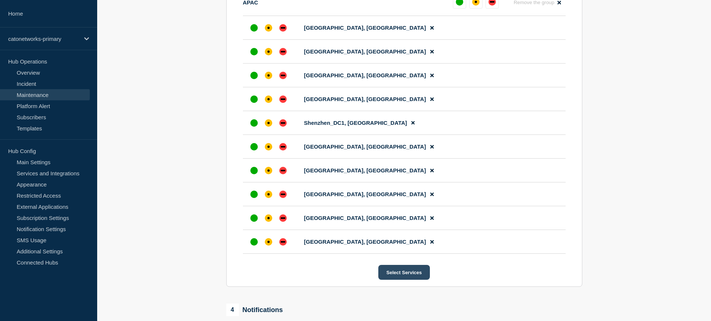
click at [400, 279] on button "Select Services" at bounding box center [404, 271] width 52 height 15
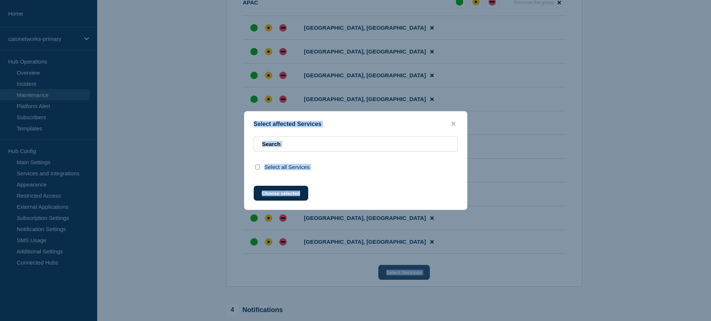
click at [400, 294] on div at bounding box center [355, 160] width 711 height 321
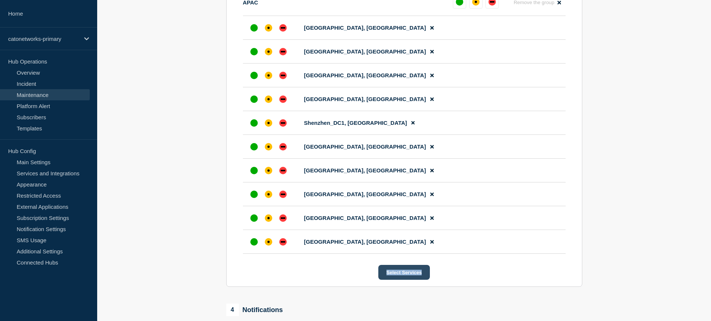
click at [395, 279] on button "Select Services" at bounding box center [404, 271] width 52 height 15
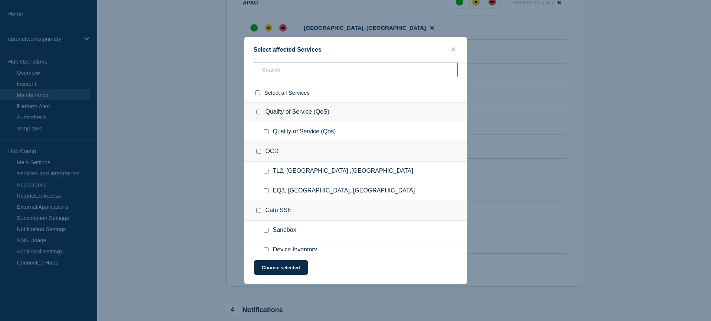
click at [326, 72] on input "text" at bounding box center [356, 69] width 204 height 15
type input "se"
checkbox input "true"
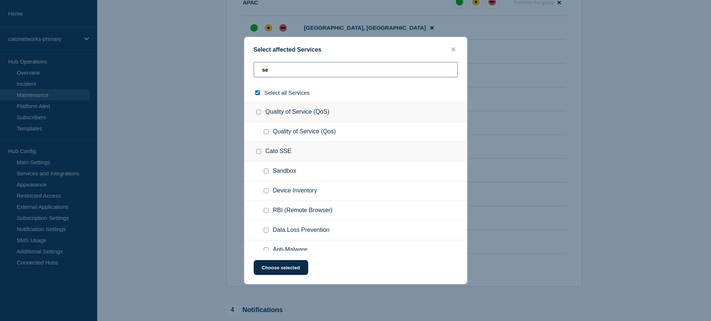
type input "seo"
checkbox input "true"
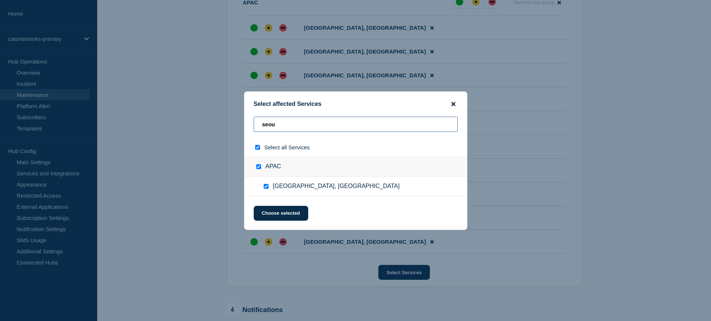
type input "seou"
click at [453, 102] on icon "close button" at bounding box center [453, 104] width 4 height 4
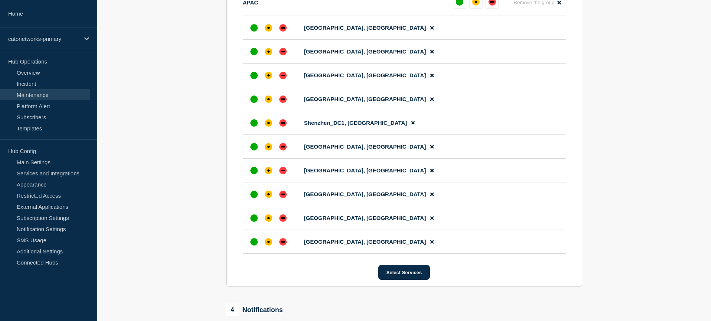
click at [598, 138] on section "1 Provide details Title (required) Cato Networks Scheduled Maintenance Notifica…" at bounding box center [404, 29] width 614 height 767
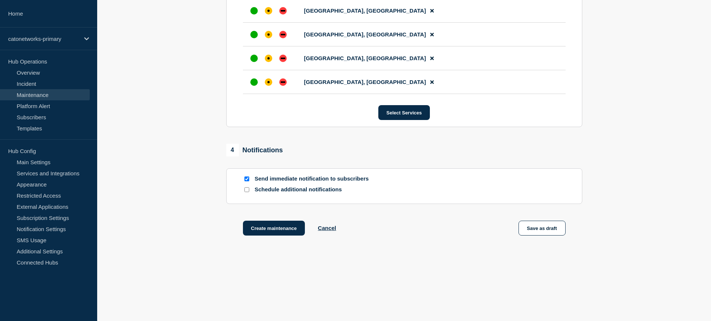
scroll to position [600, 0]
click at [244, 177] on input "Send immediate notification to subscribers" at bounding box center [246, 178] width 5 height 5
checkbox input "false"
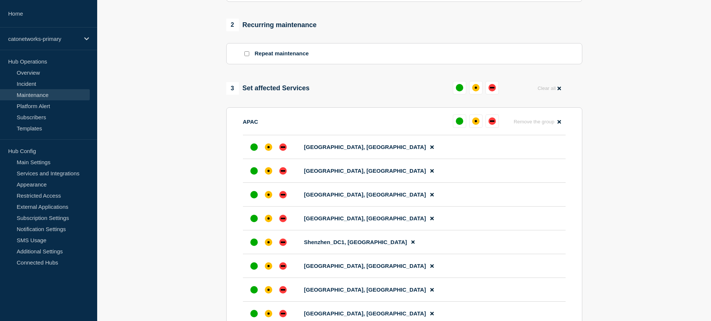
scroll to position [334, 0]
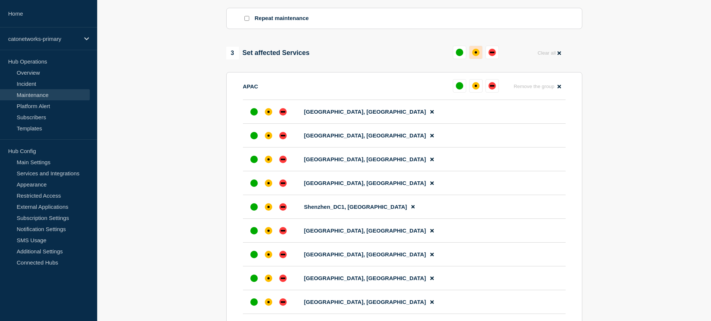
click at [476, 56] on div "affected" at bounding box center [475, 52] width 7 height 7
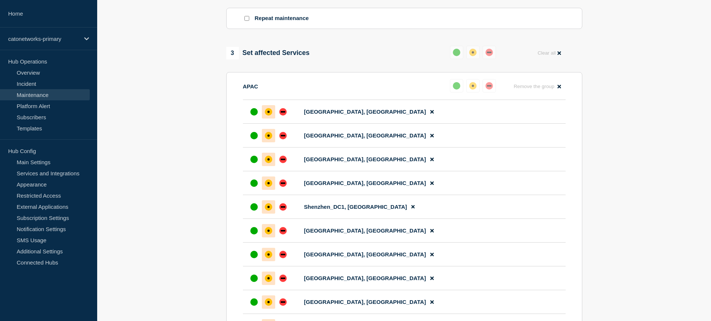
click at [457, 56] on div "up" at bounding box center [456, 52] width 7 height 7
click at [455, 56] on div "up" at bounding box center [456, 52] width 7 height 7
drag, startPoint x: 477, startPoint y: 43, endPoint x: 474, endPoint y: 48, distance: 6.2
click at [477, 43] on button "Reset" at bounding box center [474, 42] width 15 height 6
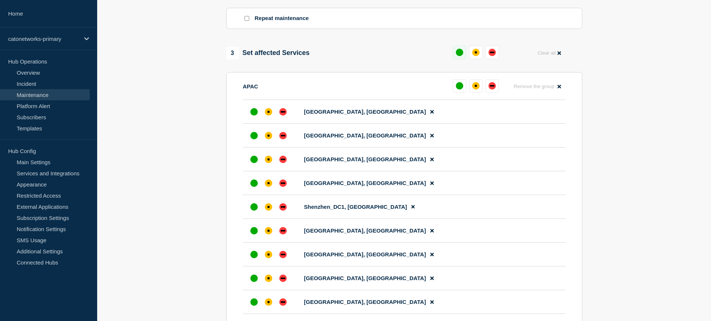
drag, startPoint x: 458, startPoint y: 62, endPoint x: 461, endPoint y: 65, distance: 4.2
click at [458, 56] on div "up" at bounding box center [459, 52] width 7 height 7
click at [457, 56] on div "up" at bounding box center [456, 52] width 7 height 7
click at [623, 96] on section "1 Provide details Title (required) Cato Networks Scheduled Maintenance Notifica…" at bounding box center [404, 113] width 614 height 767
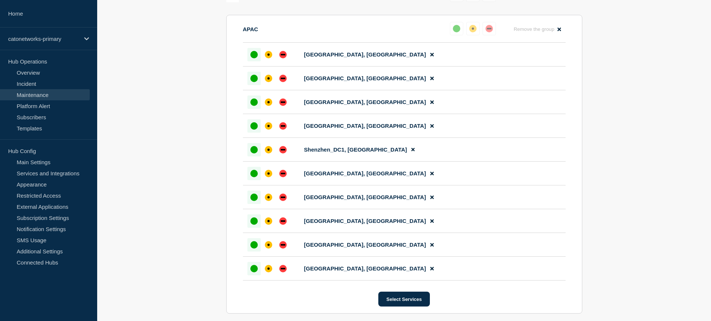
scroll to position [358, 0]
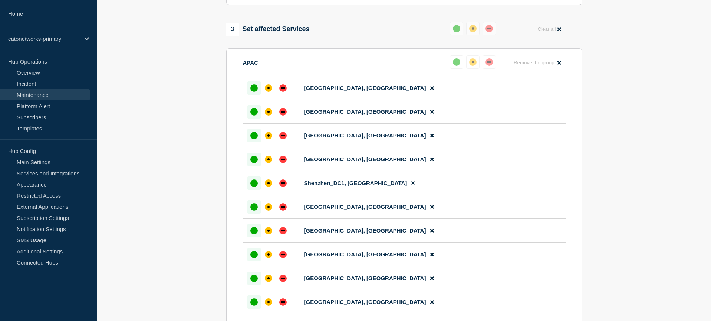
click at [639, 132] on section "1 Provide details Title (required) Cato Networks Scheduled Maintenance Notifica…" at bounding box center [404, 89] width 614 height 767
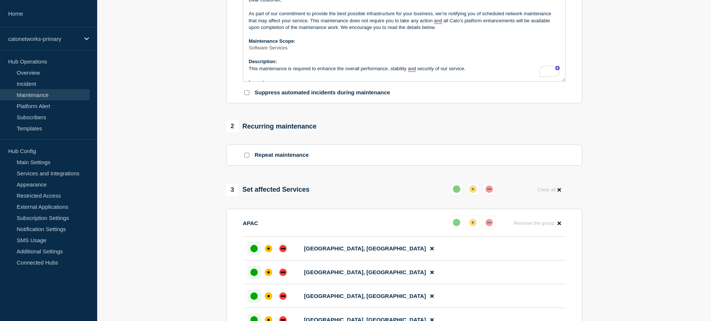
scroll to position [240, 0]
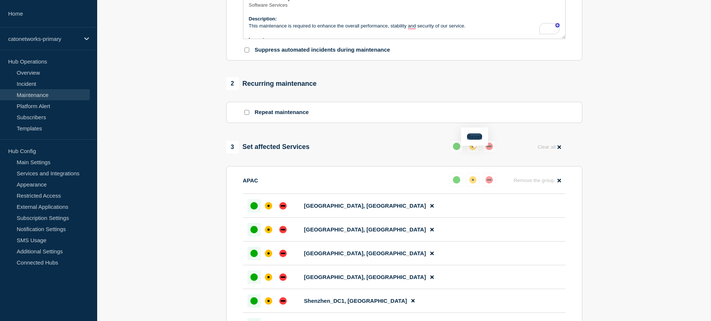
click at [476, 135] on button "Reset" at bounding box center [474, 136] width 15 height 6
click at [459, 150] on div "up" at bounding box center [459, 145] width 7 height 7
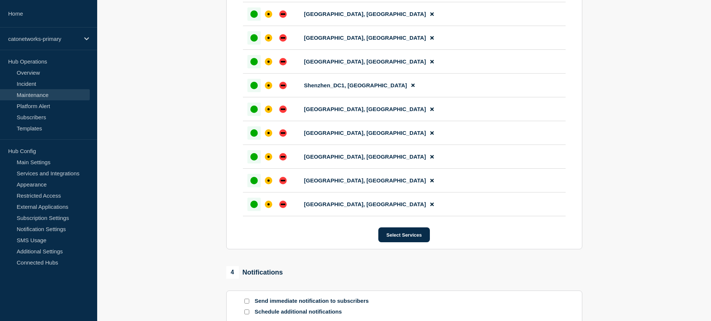
scroll to position [600, 0]
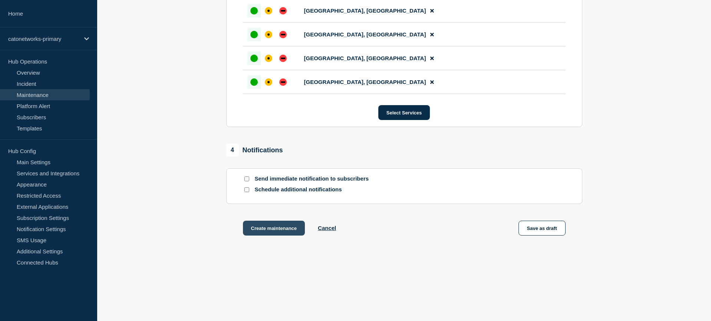
click at [270, 229] on button "Create maintenance" at bounding box center [274, 227] width 62 height 15
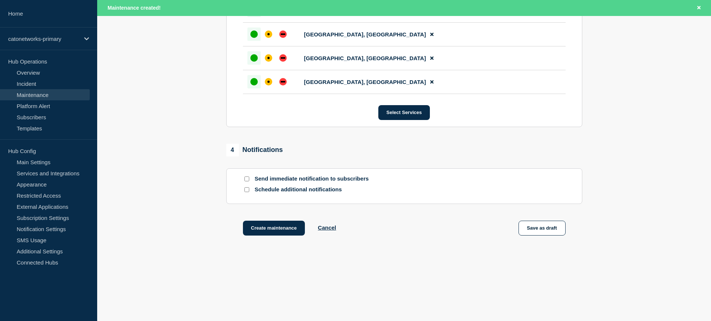
scroll to position [616, 0]
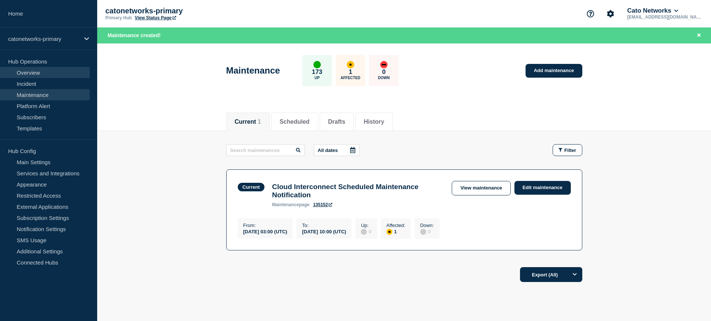
click at [33, 72] on link "Overview" at bounding box center [45, 72] width 90 height 11
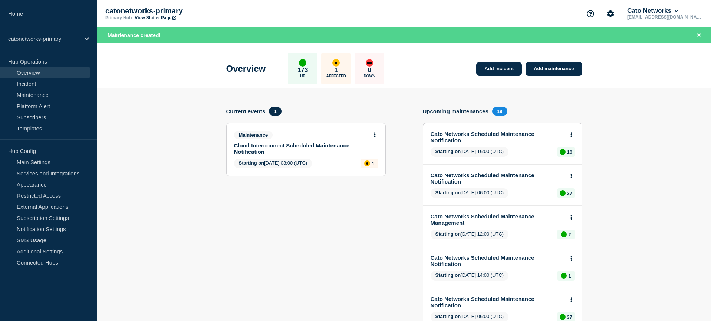
scroll to position [56, 0]
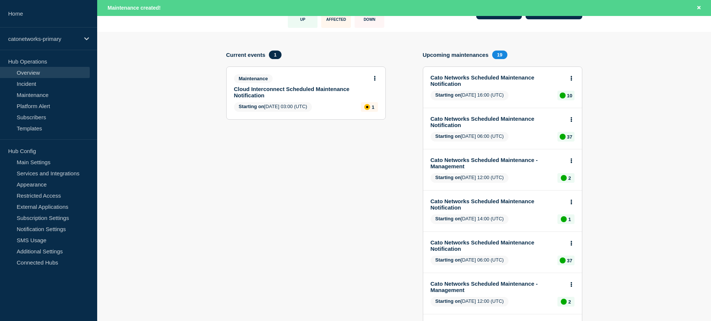
drag, startPoint x: 650, startPoint y: 123, endPoint x: 643, endPoint y: 123, distance: 6.7
click at [527, 92] on div "Cato Networks Scheduled Maintenance Notification Starting on [DATE] 16:00 (UTC)…" at bounding box center [502, 87] width 159 height 41
click at [497, 80] on link "Cato Networks Scheduled Maintenance Notification" at bounding box center [498, 80] width 134 height 13
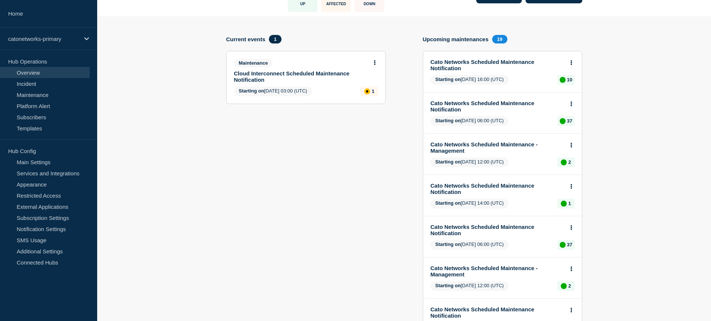
scroll to position [41, 0]
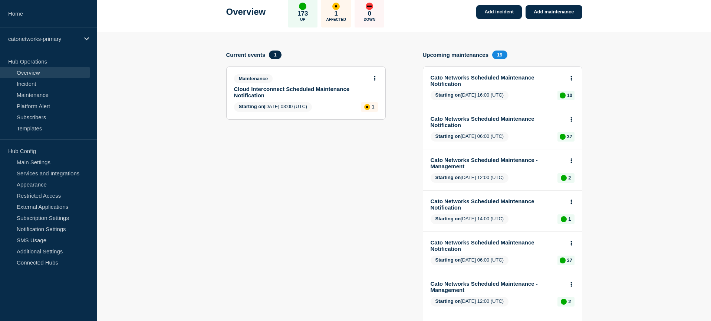
click at [469, 77] on link "Cato Networks Scheduled Maintenance Notification" at bounding box center [498, 80] width 134 height 13
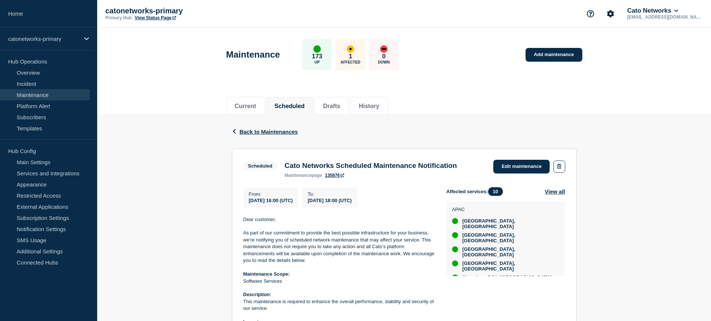
scroll to position [99, 0]
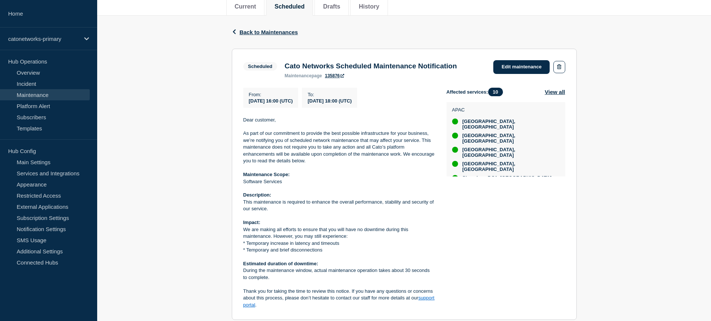
drag, startPoint x: 530, startPoint y: 66, endPoint x: 543, endPoint y: 81, distance: 20.8
click at [530, 66] on link "Edit maintenance" at bounding box center [521, 67] width 56 height 14
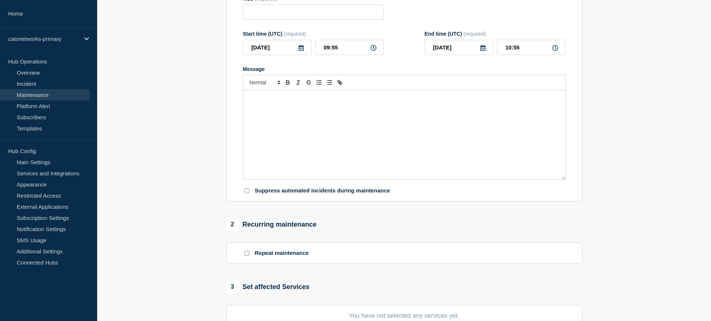
type input "Cato Networks Scheduled Maintenance Notification"
type input "16:00"
type input "18:00"
checkbox input "false"
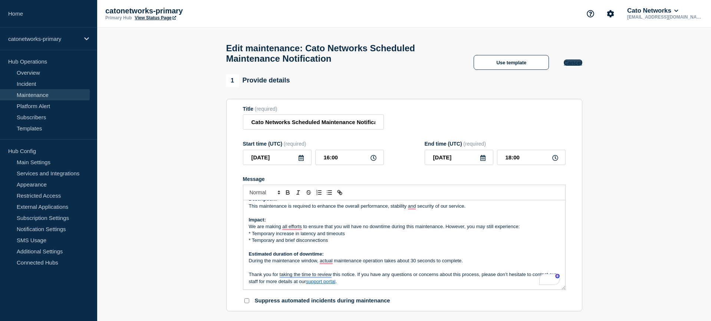
click at [573, 66] on button "Cancel" at bounding box center [573, 62] width 18 height 6
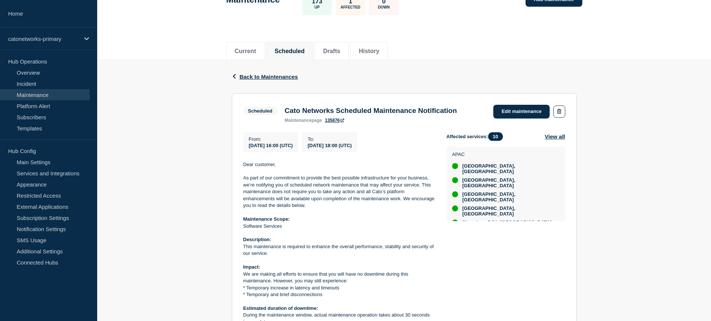
scroll to position [101, 0]
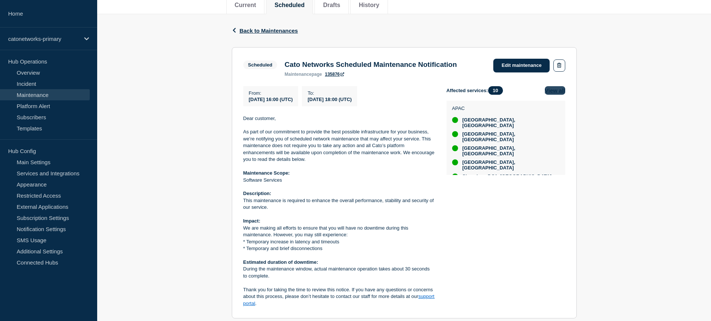
click at [554, 95] on button "View all" at bounding box center [555, 90] width 20 height 9
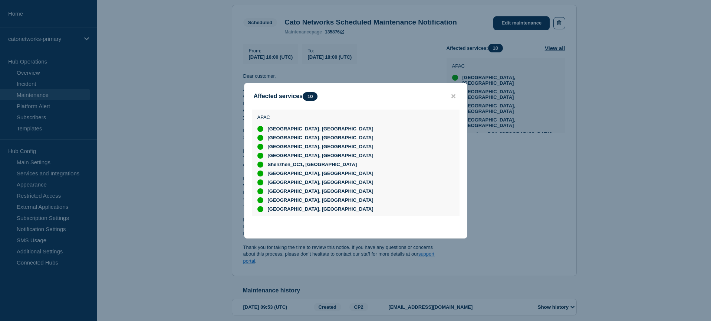
scroll to position [144, 0]
click at [606, 165] on div at bounding box center [355, 160] width 711 height 321
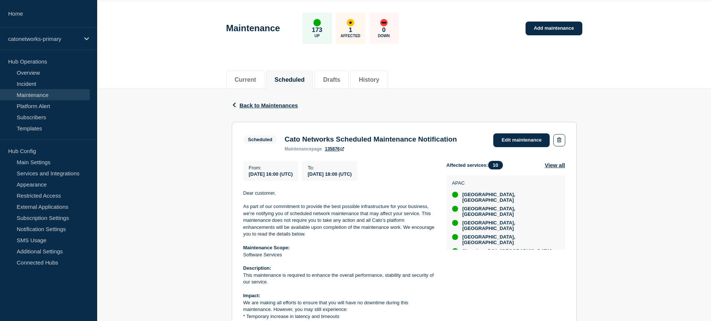
scroll to position [0, 0]
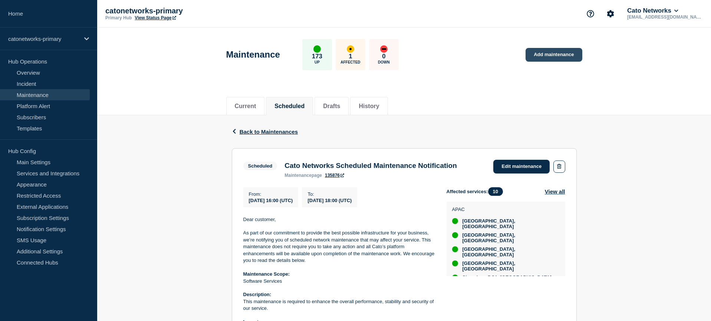
click at [560, 53] on link "Add maintenance" at bounding box center [554, 55] width 56 height 14
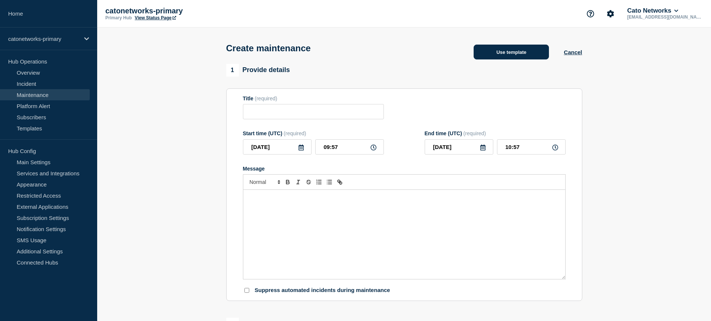
click at [503, 52] on button "Use template" at bounding box center [511, 52] width 75 height 15
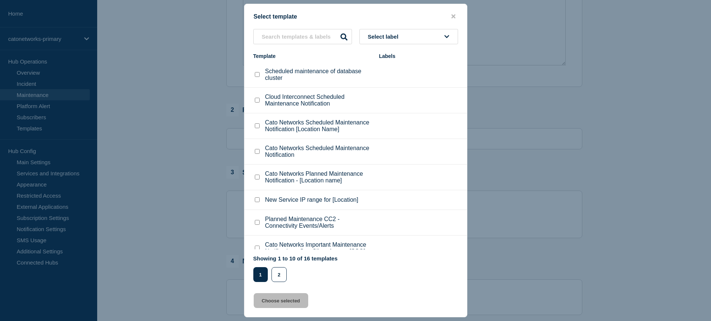
scroll to position [106, 0]
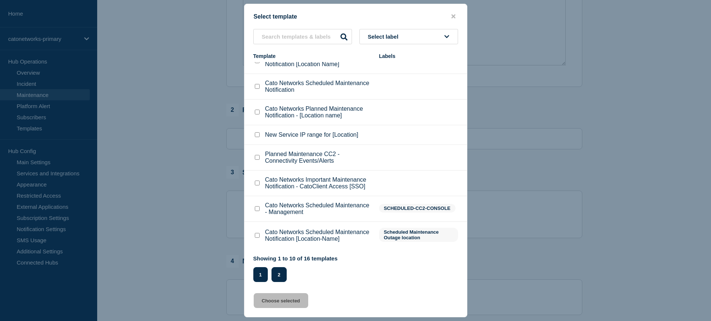
click at [276, 280] on button "2" at bounding box center [279, 274] width 15 height 15
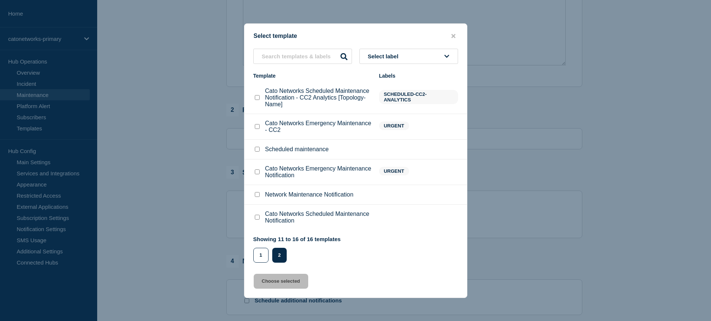
scroll to position [0, 0]
click at [279, 262] on button "2" at bounding box center [279, 254] width 14 height 15
click at [255, 219] on input "Cato Networks Scheduled Maintenance Notification checkbox" at bounding box center [257, 216] width 5 height 5
checkbox input "true"
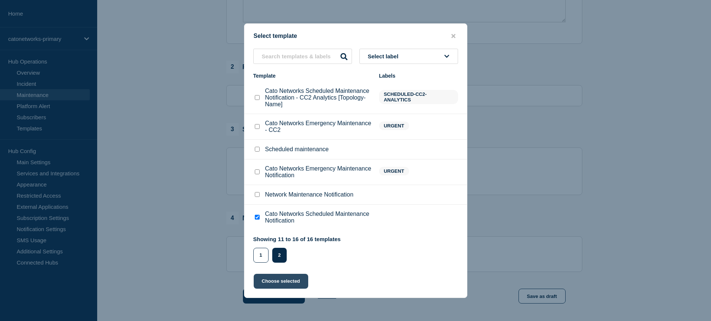
click at [274, 288] on button "Choose selected" at bounding box center [281, 280] width 55 height 15
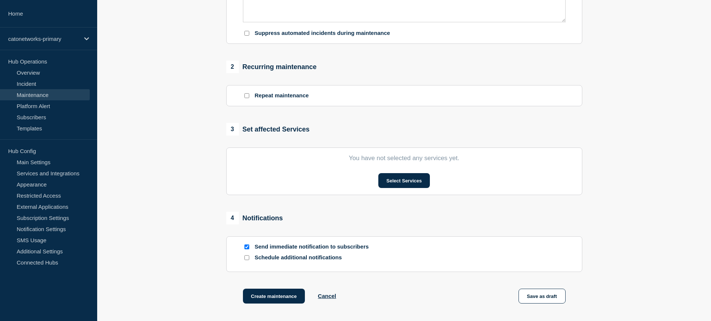
type input "Cato Networks Scheduled Maintenance Notification"
type input "11:57"
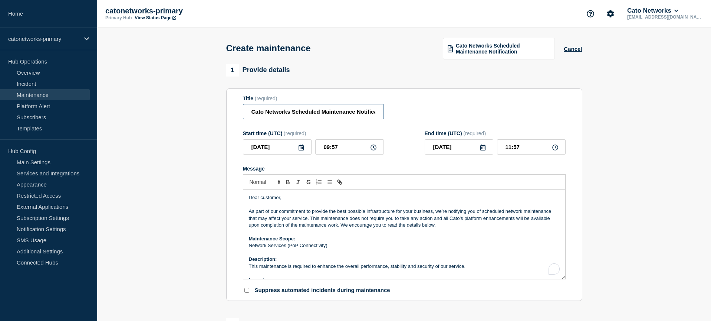
scroll to position [0, 11]
drag, startPoint x: 344, startPoint y: 114, endPoint x: 389, endPoint y: 122, distance: 46.3
click at [419, 116] on div "Title (required) Cato Networks Scheduled Maintenance Notification" at bounding box center [404, 107] width 323 height 24
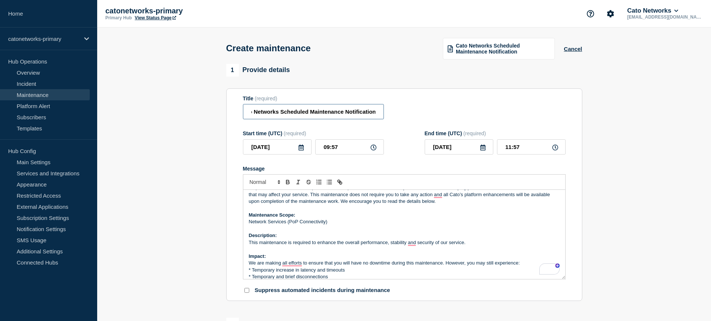
scroll to position [0, 0]
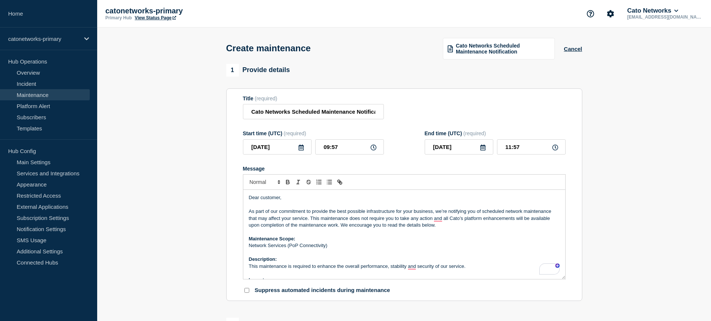
scroll to position [18, 0]
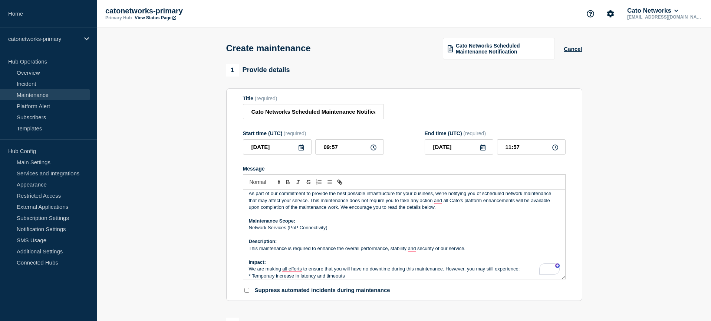
click at [277, 231] on p "Network Services (PoP Connectivity)" at bounding box center [404, 227] width 311 height 7
click at [277, 232] on p "Network Services (PoP Connectivity)" at bounding box center [404, 228] width 311 height 7
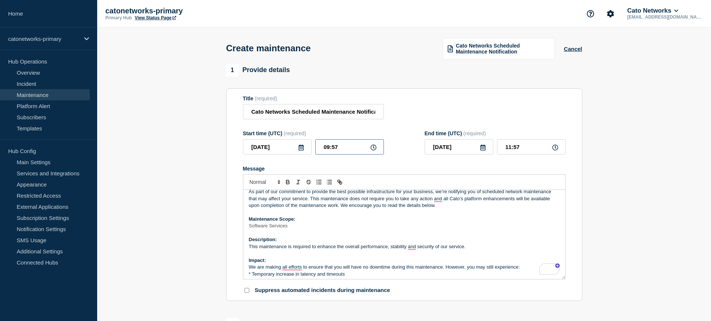
click at [329, 152] on input "09:57" at bounding box center [349, 146] width 69 height 15
click at [328, 150] on input "09:57" at bounding box center [349, 146] width 69 height 15
type input "19:57"
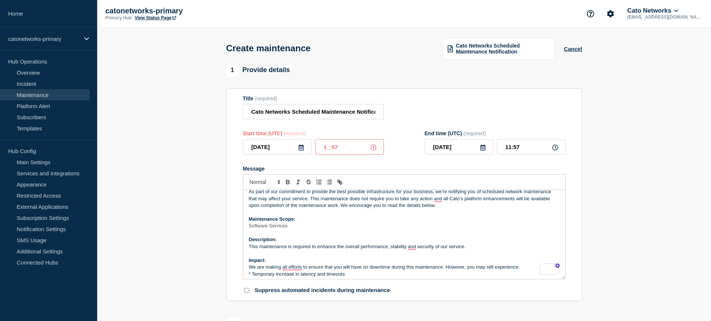
type input "21:57"
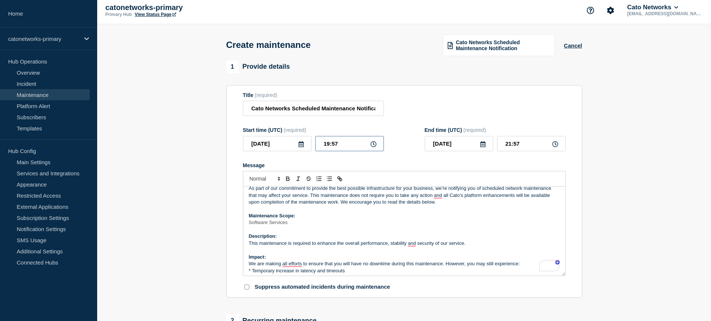
click at [337, 149] on input "19:57" at bounding box center [349, 143] width 69 height 15
type input "19:00"
type input "21:00"
click at [424, 168] on div "Message" at bounding box center [404, 165] width 323 height 6
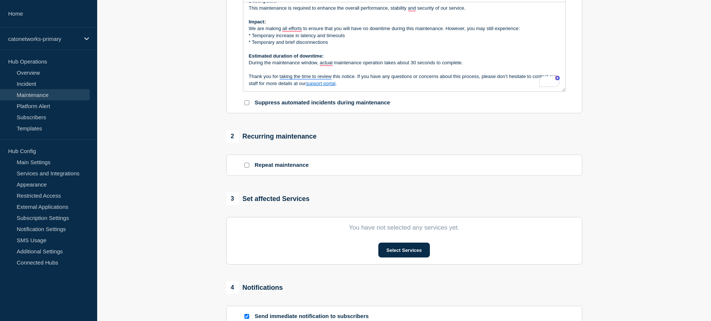
scroll to position [0, 0]
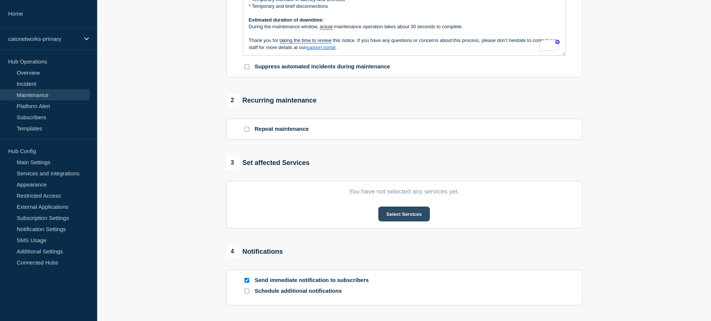
click at [410, 221] on button "Select Services" at bounding box center [404, 213] width 52 height 15
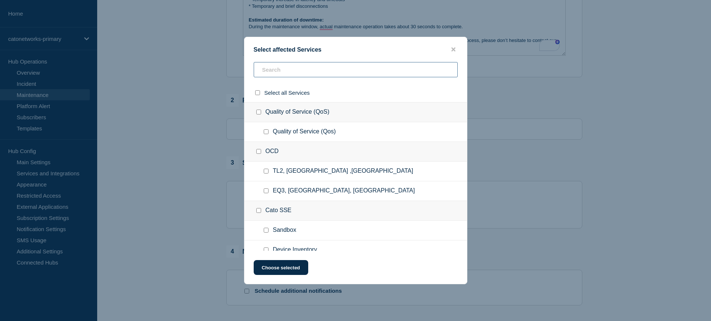
click at [288, 72] on input "text" at bounding box center [356, 69] width 204 height 15
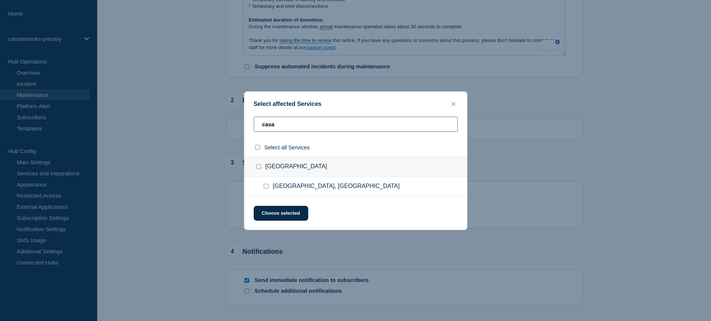
type input "casa"
click at [286, 188] on span "[GEOGRAPHIC_DATA], [GEOGRAPHIC_DATA]" at bounding box center [336, 186] width 127 height 7
click at [267, 188] on input "Casablanca, Morocco checkbox" at bounding box center [266, 186] width 5 height 5
checkbox input "true"
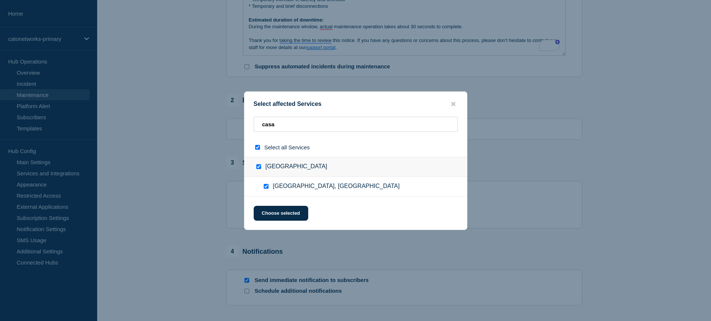
checkbox input "true"
click at [271, 213] on button "Choose selected" at bounding box center [281, 213] width 55 height 15
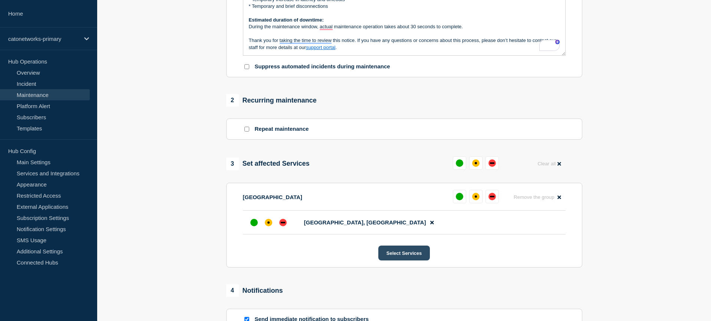
click at [409, 260] on button "Select Services" at bounding box center [404, 252] width 52 height 15
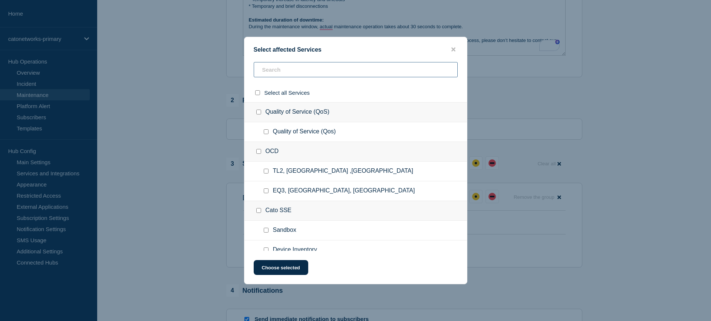
click at [296, 72] on input "text" at bounding box center [356, 69] width 204 height 15
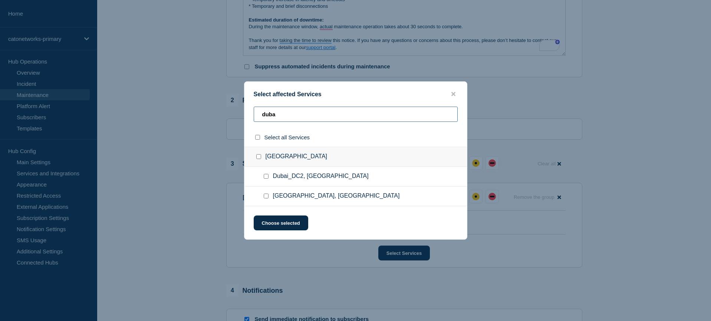
type input "duba"
click at [267, 197] on input "Dubai, United Arab Emirates checkbox" at bounding box center [266, 195] width 5 height 5
checkbox input "true"
click at [283, 226] on button "Choose selected" at bounding box center [281, 222] width 55 height 15
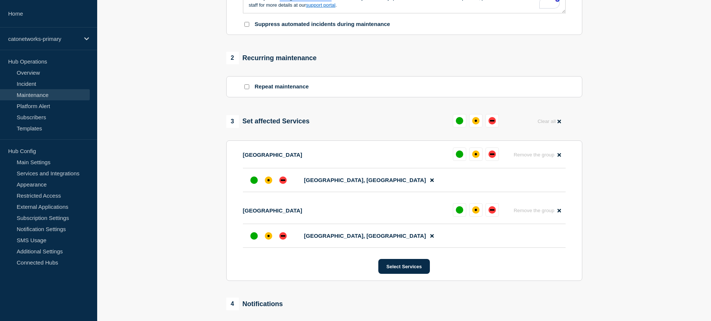
scroll to position [269, 0]
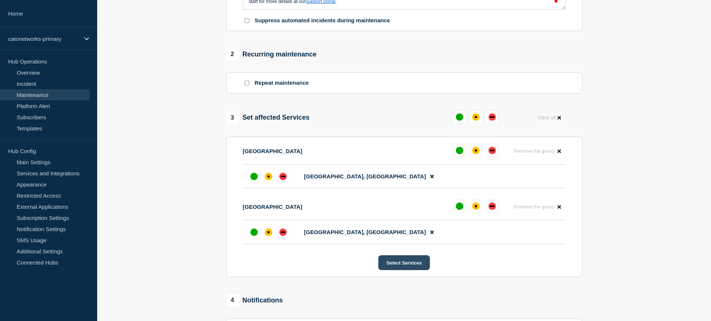
click at [398, 270] on button "Select Services" at bounding box center [404, 262] width 52 height 15
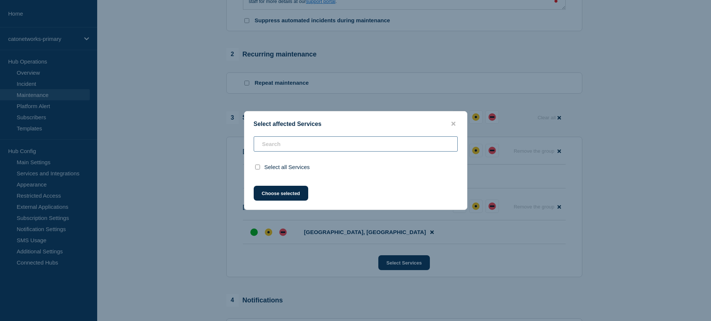
click at [336, 149] on input "text" at bounding box center [356, 143] width 204 height 15
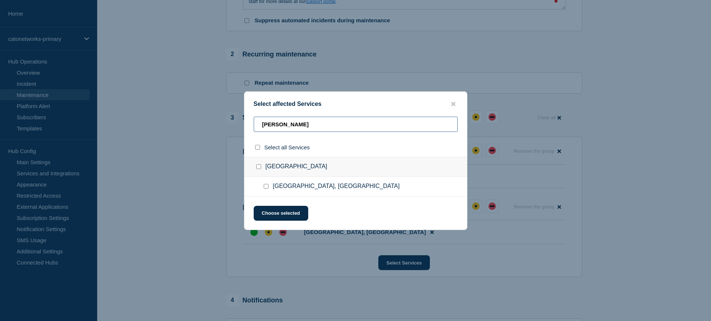
type input "johan"
click at [266, 188] on input "Johannesburg, South Africa checkbox" at bounding box center [266, 186] width 5 height 5
checkbox input "true"
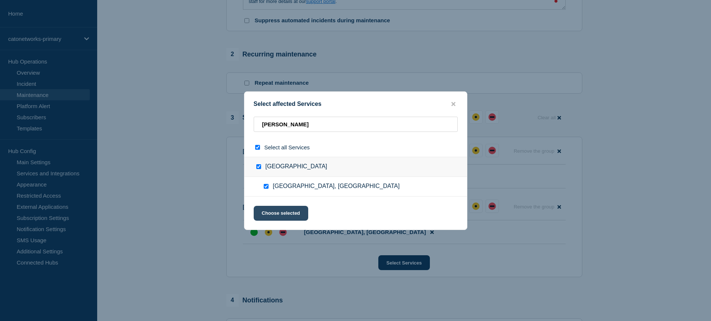
click at [274, 220] on button "Choose selected" at bounding box center [281, 213] width 55 height 15
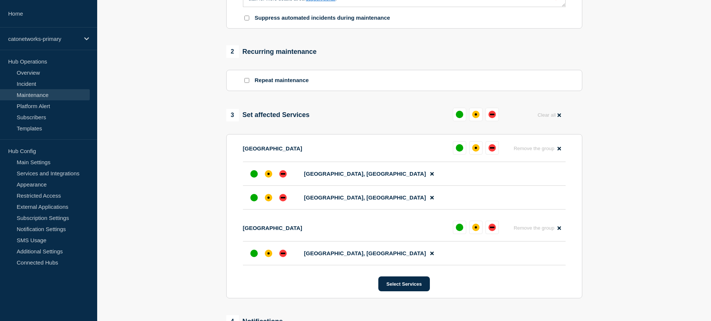
scroll to position [351, 0]
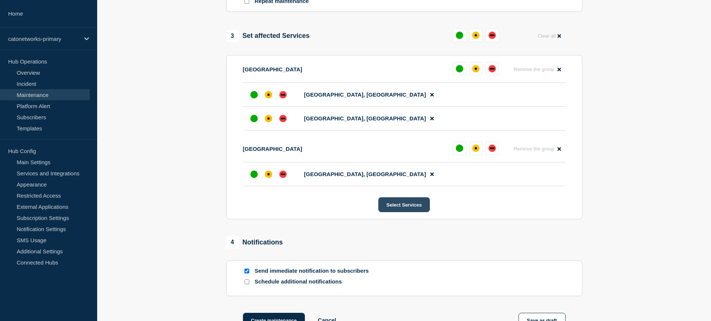
click at [413, 212] on button "Select Services" at bounding box center [404, 204] width 52 height 15
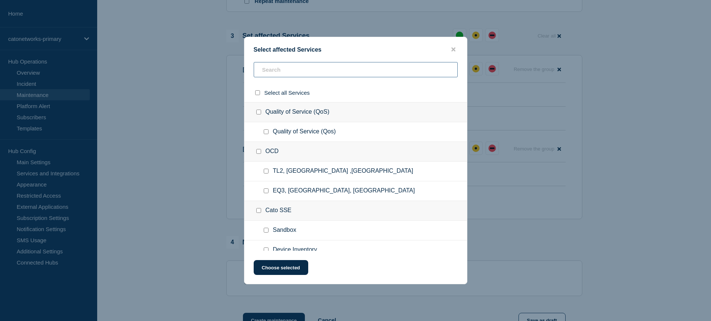
click at [349, 62] on input "text" at bounding box center [356, 69] width 204 height 15
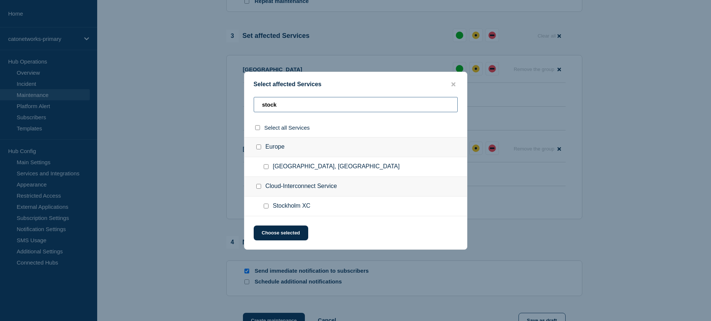
type input "stock"
click at [265, 168] on input "Stockholm, Sweden checkbox" at bounding box center [266, 166] width 5 height 5
checkbox input "true"
click at [285, 237] on button "Choose selected" at bounding box center [281, 232] width 55 height 15
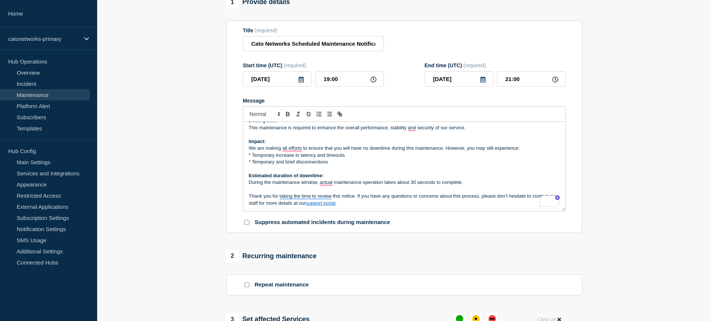
scroll to position [307, 0]
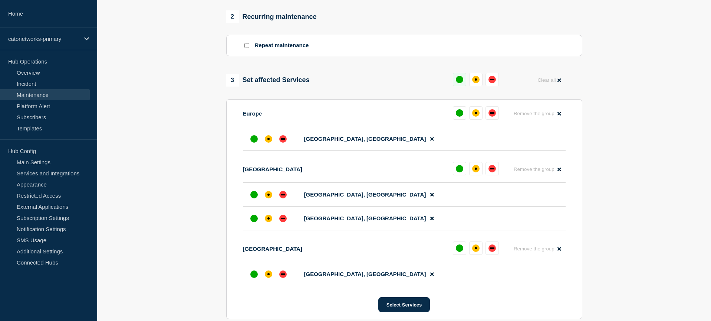
click at [455, 86] on button at bounding box center [459, 79] width 13 height 13
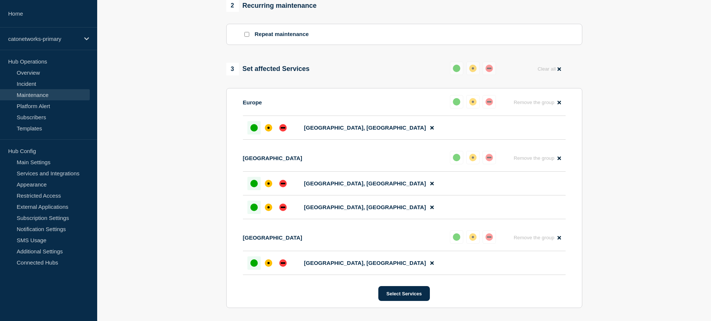
scroll to position [476, 0]
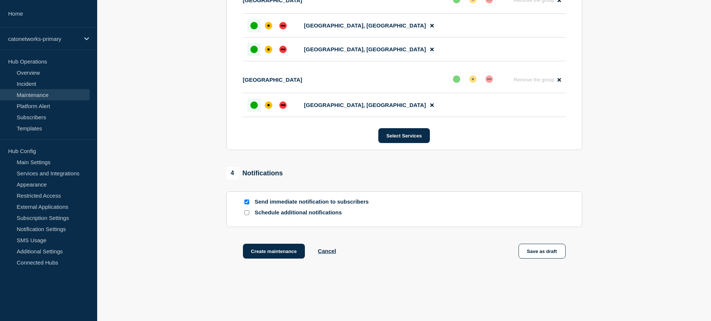
click at [247, 204] on input "Send immediate notification to subscribers" at bounding box center [246, 201] width 5 height 5
checkbox input "false"
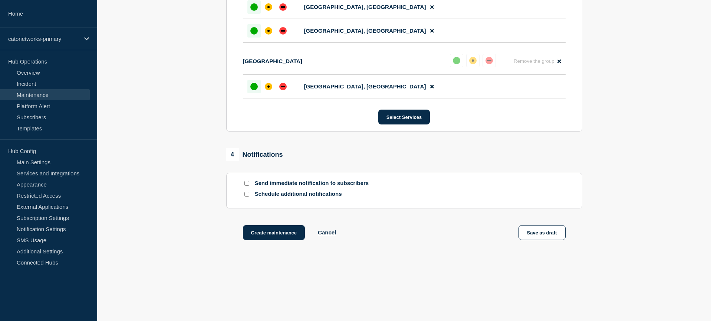
scroll to position [517, 0]
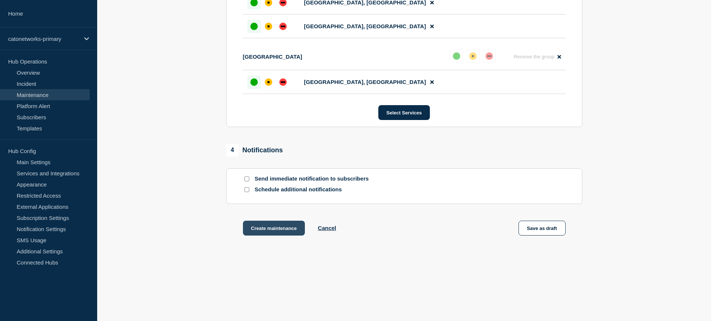
click at [272, 230] on button "Create maintenance" at bounding box center [274, 227] width 62 height 15
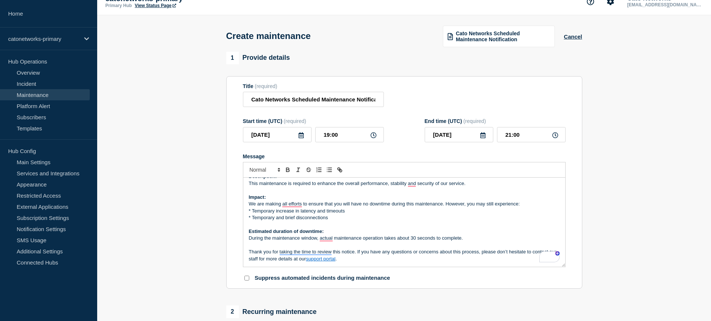
scroll to position [0, 0]
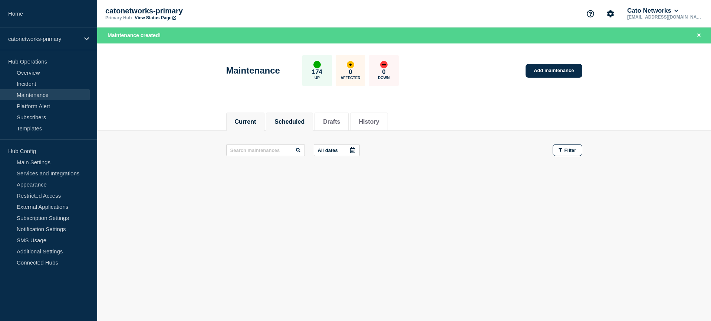
click at [287, 121] on button "Scheduled" at bounding box center [290, 121] width 30 height 7
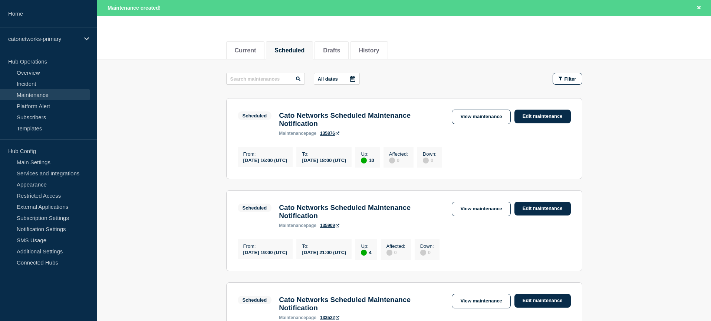
scroll to position [78, 0]
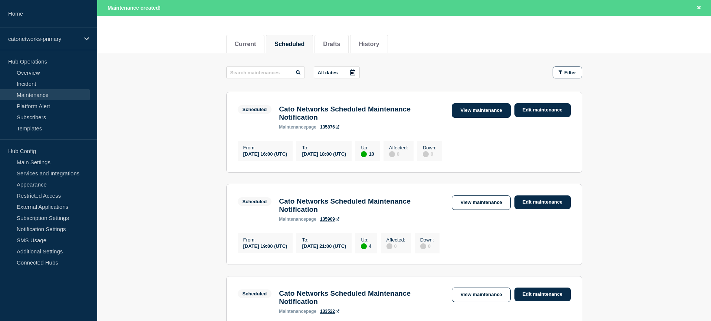
click at [473, 114] on link "View maintenance" at bounding box center [481, 110] width 59 height 14
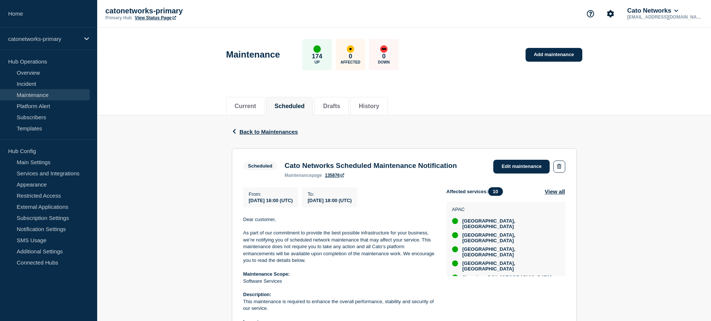
click at [332, 177] on link "135876" at bounding box center [334, 174] width 19 height 5
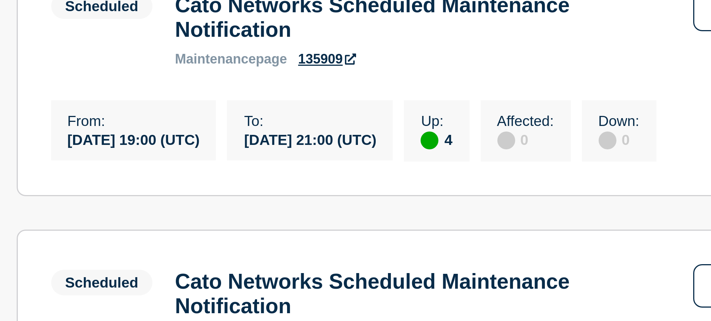
scroll to position [104, 0]
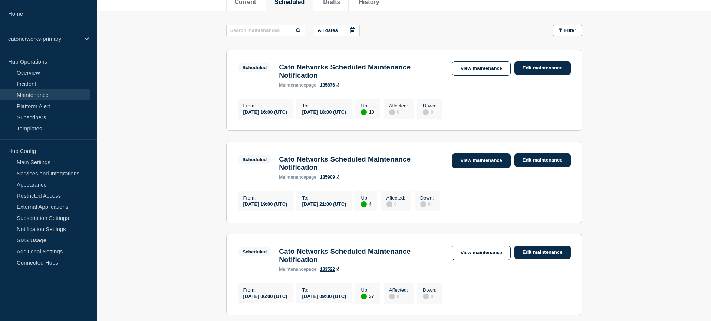
click at [487, 166] on link "View maintenance" at bounding box center [481, 160] width 59 height 14
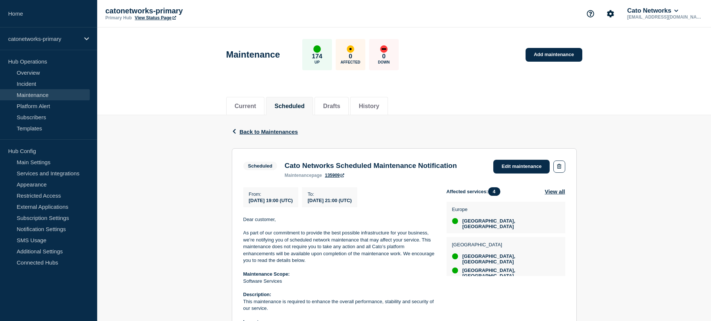
click at [150, 19] on link "View Status Page" at bounding box center [155, 17] width 41 height 5
click at [332, 178] on link "135909" at bounding box center [334, 174] width 19 height 5
